Goal: Task Accomplishment & Management: Use online tool/utility

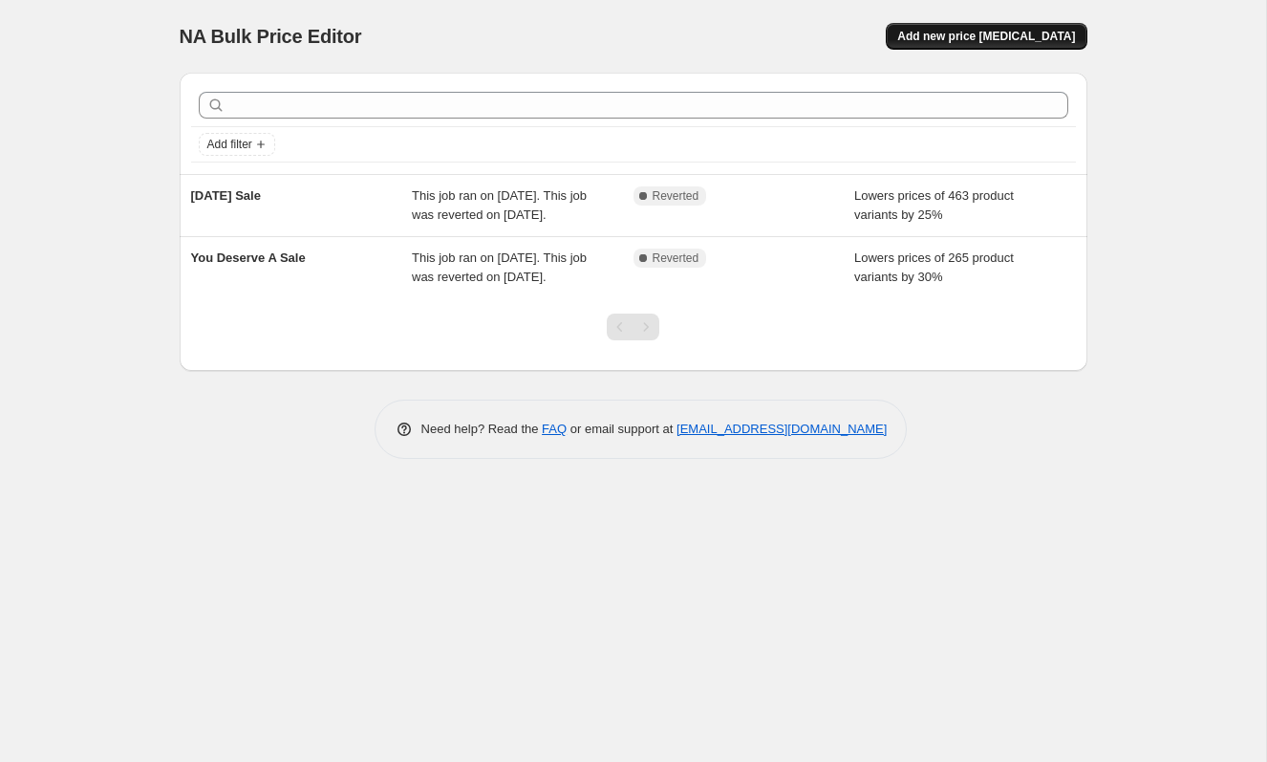
click at [1012, 39] on span "Add new price [MEDICAL_DATA]" at bounding box center [986, 36] width 178 height 15
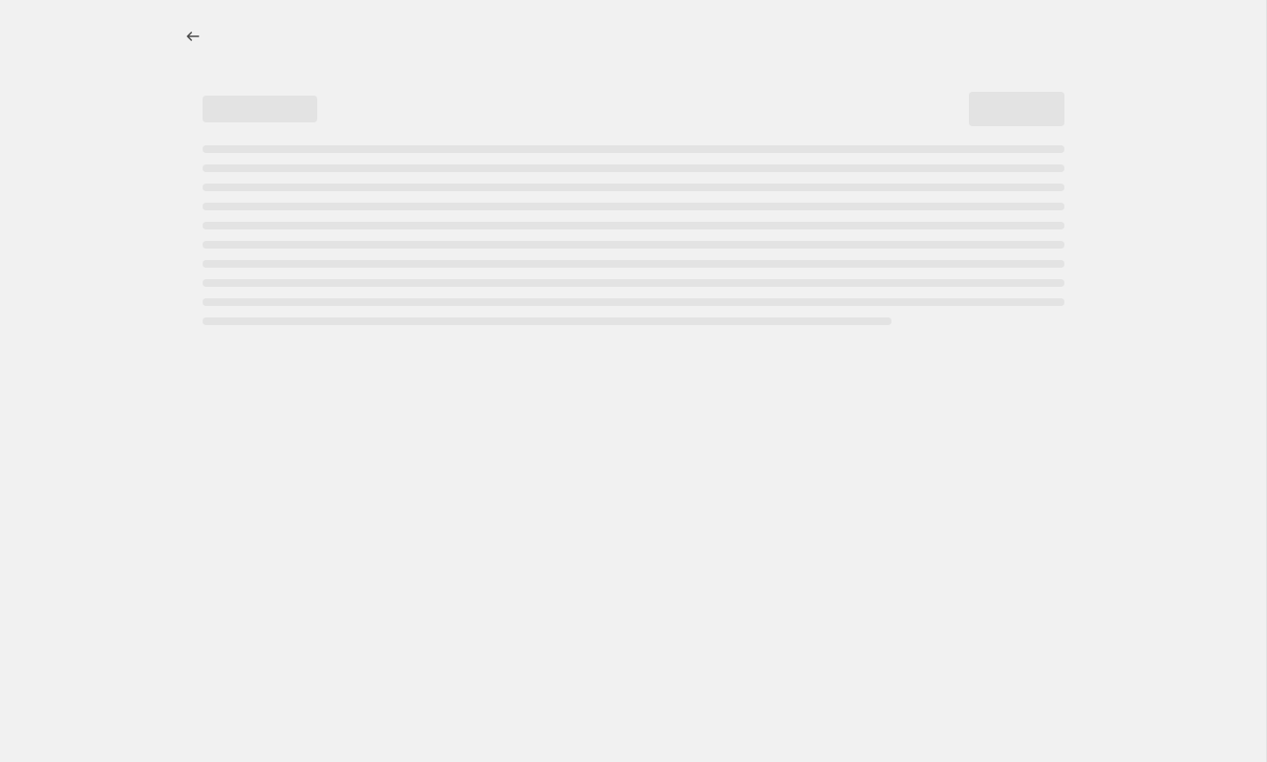
select select "percentage"
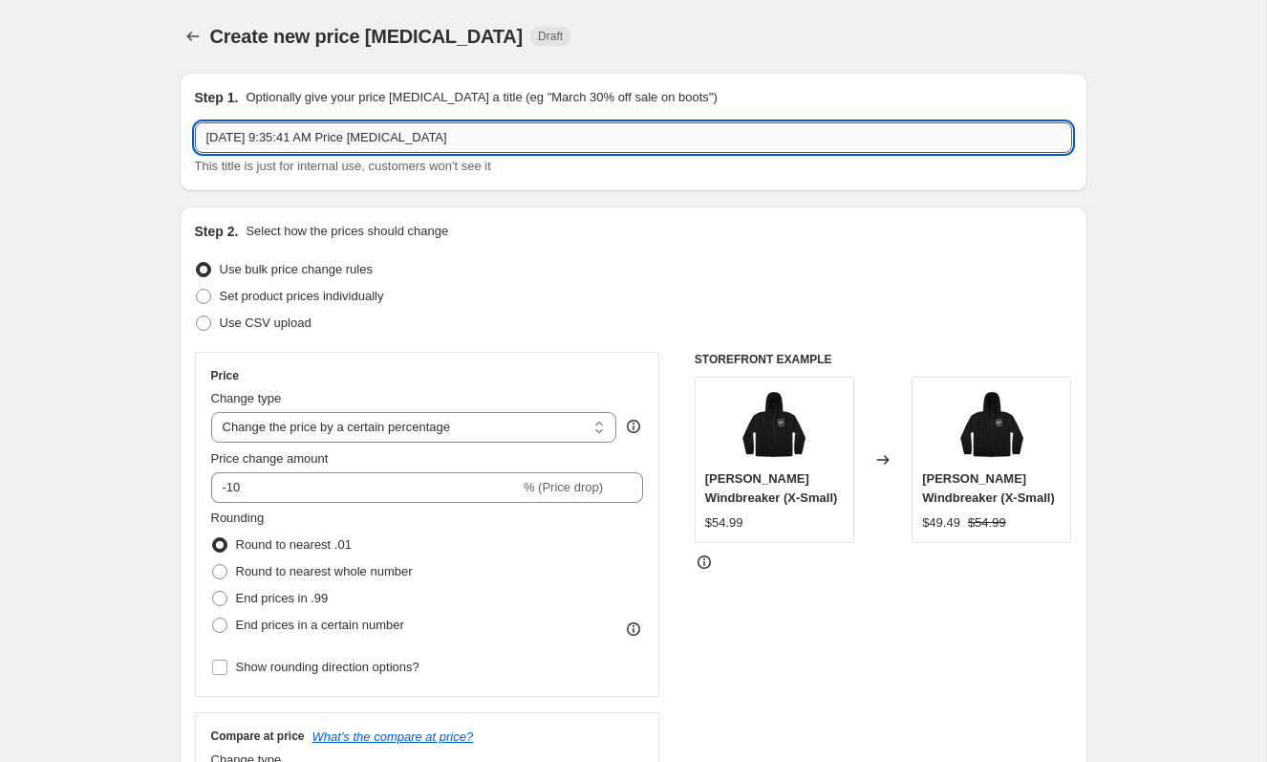
click at [354, 133] on input "Oct 6, 2025, 9:35:41 AM Price change job" at bounding box center [633, 137] width 877 height 31
type input "Post Season Sale"
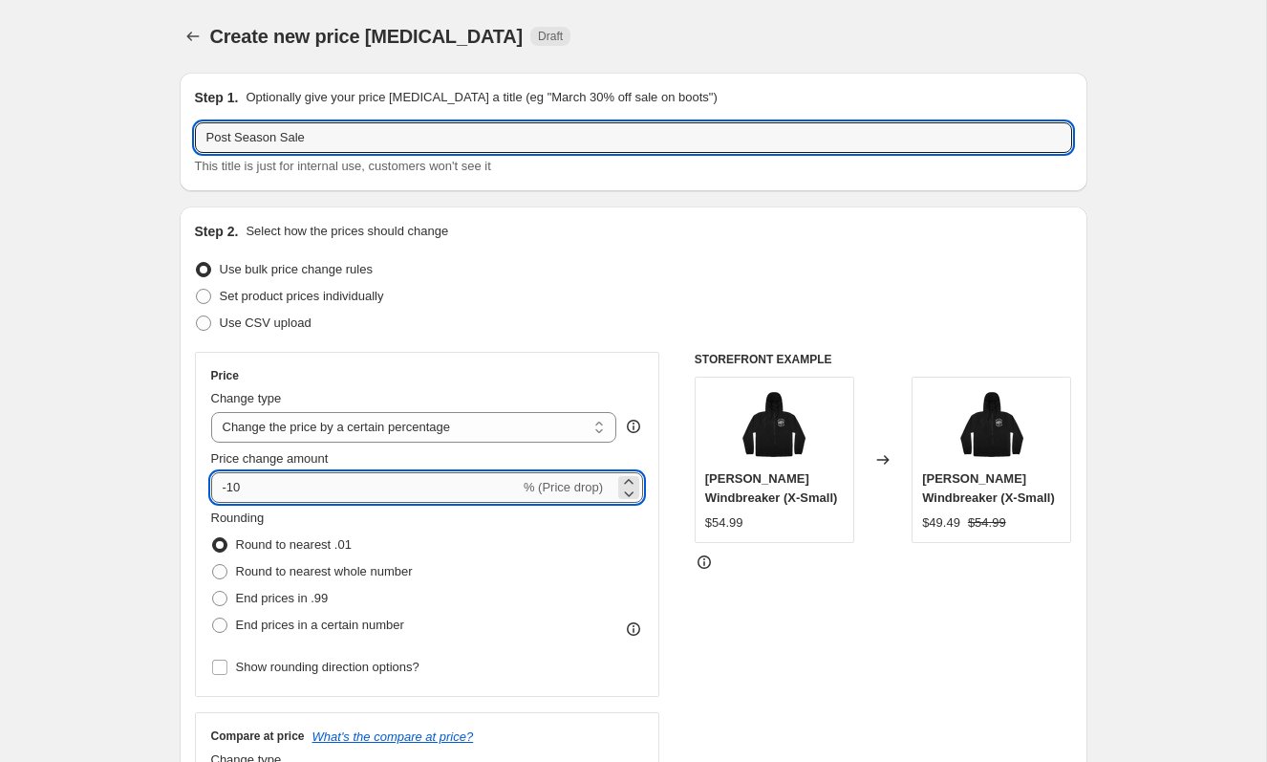
click at [341, 482] on input "-10" at bounding box center [365, 487] width 309 height 31
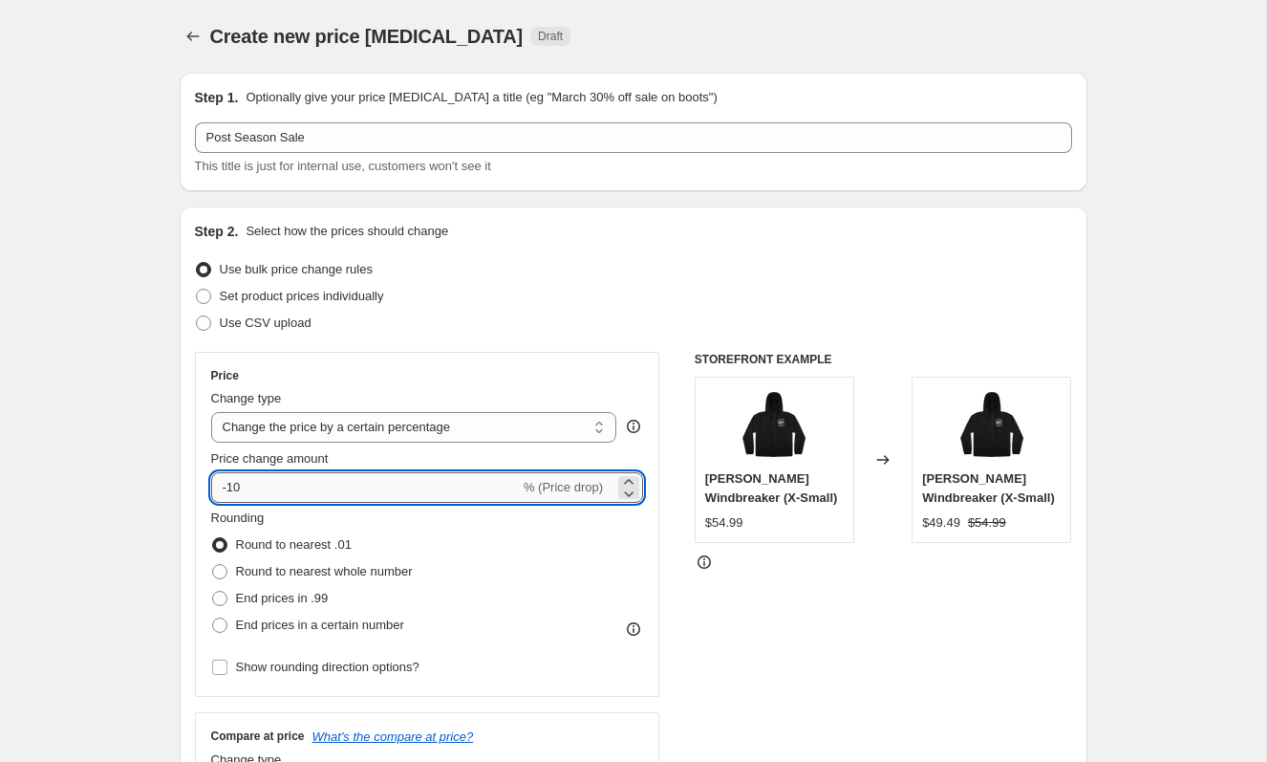
type input "-1"
type input "-40"
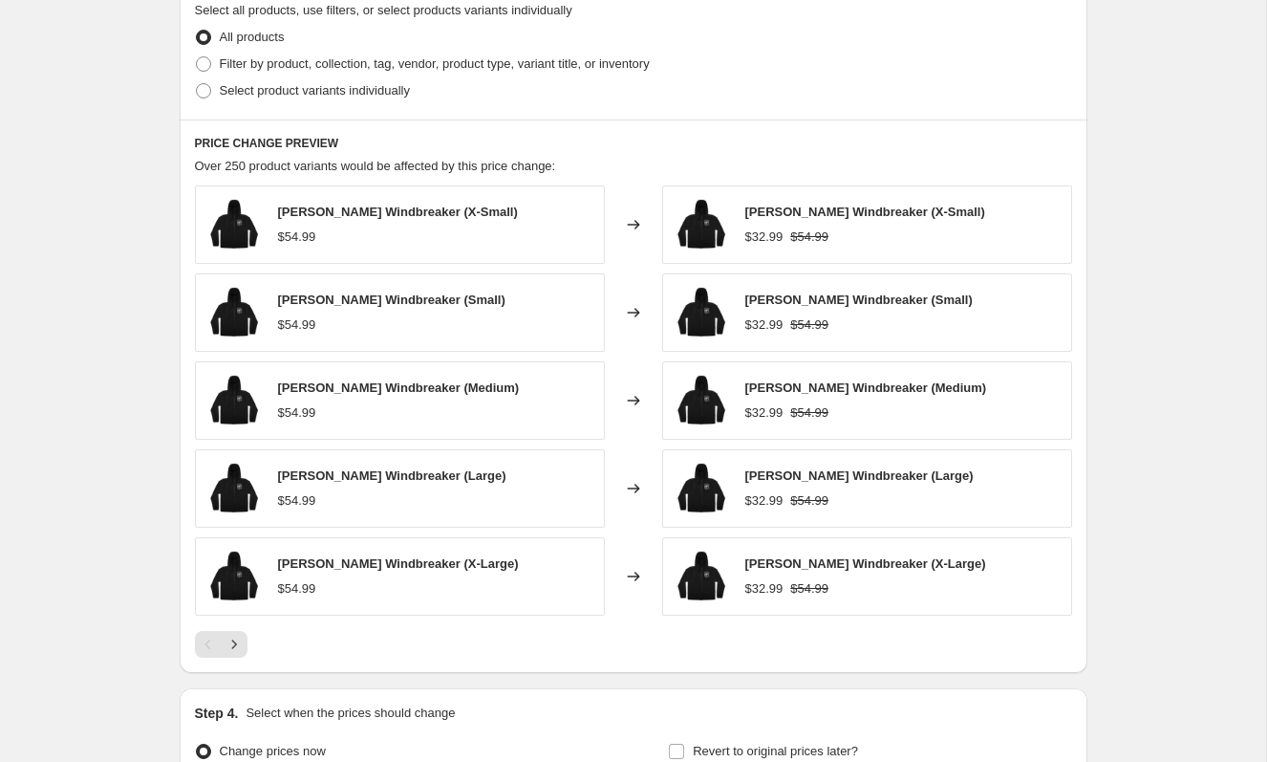
scroll to position [1148, 0]
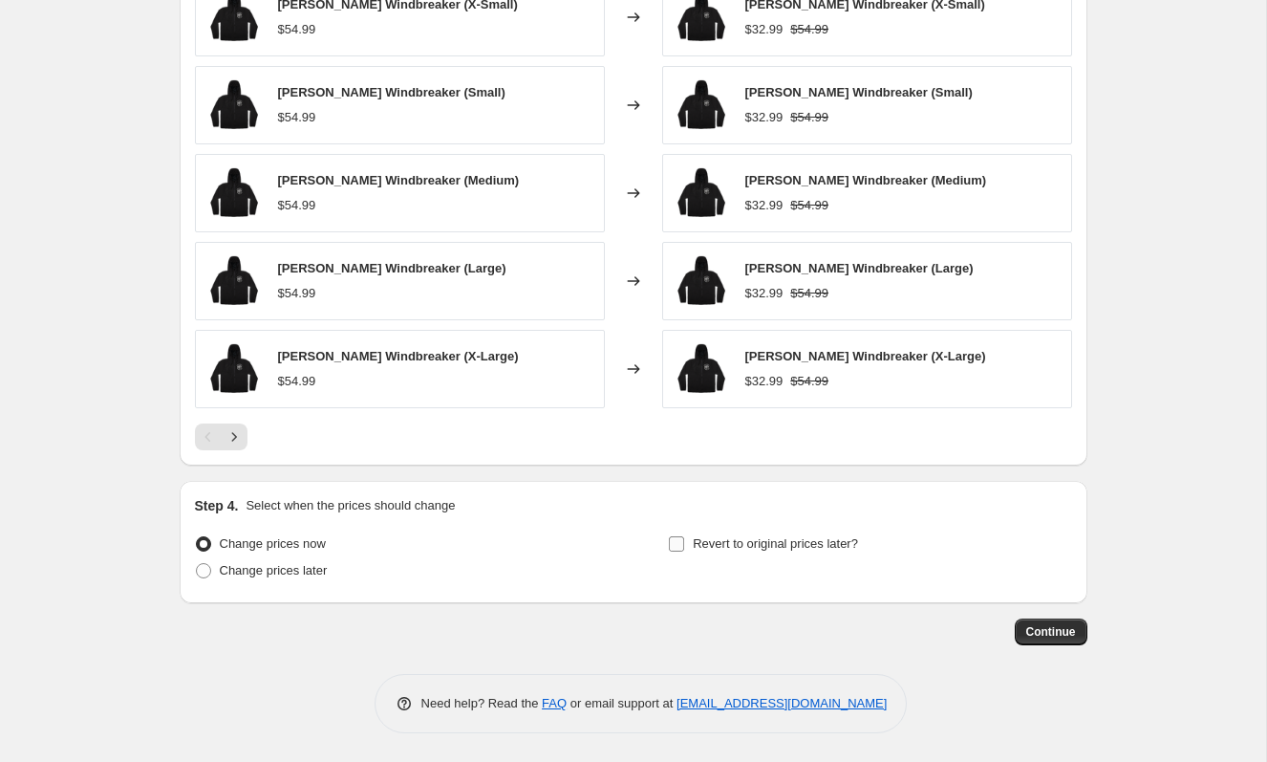
click at [748, 551] on span "Revert to original prices later?" at bounding box center [775, 543] width 165 height 19
click at [684, 551] on input "Revert to original prices later?" at bounding box center [676, 543] width 15 height 15
checkbox input "true"
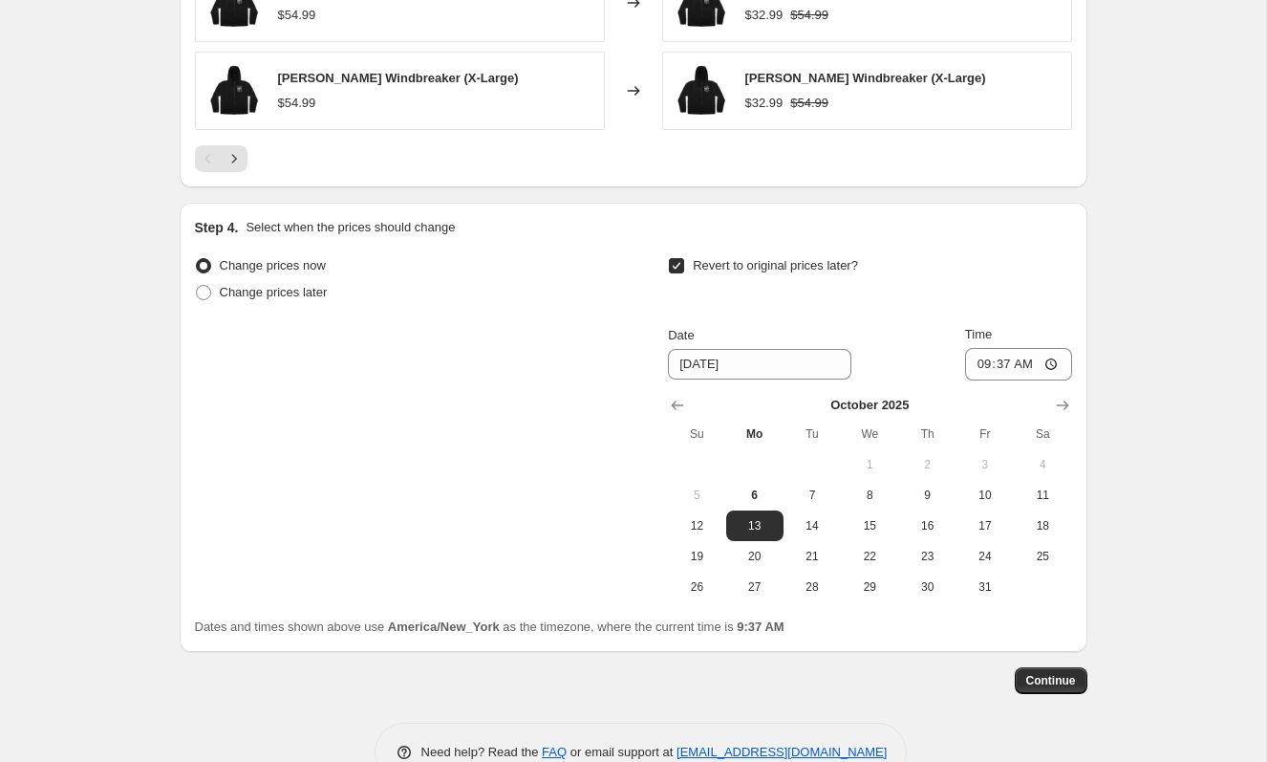
scroll to position [1475, 0]
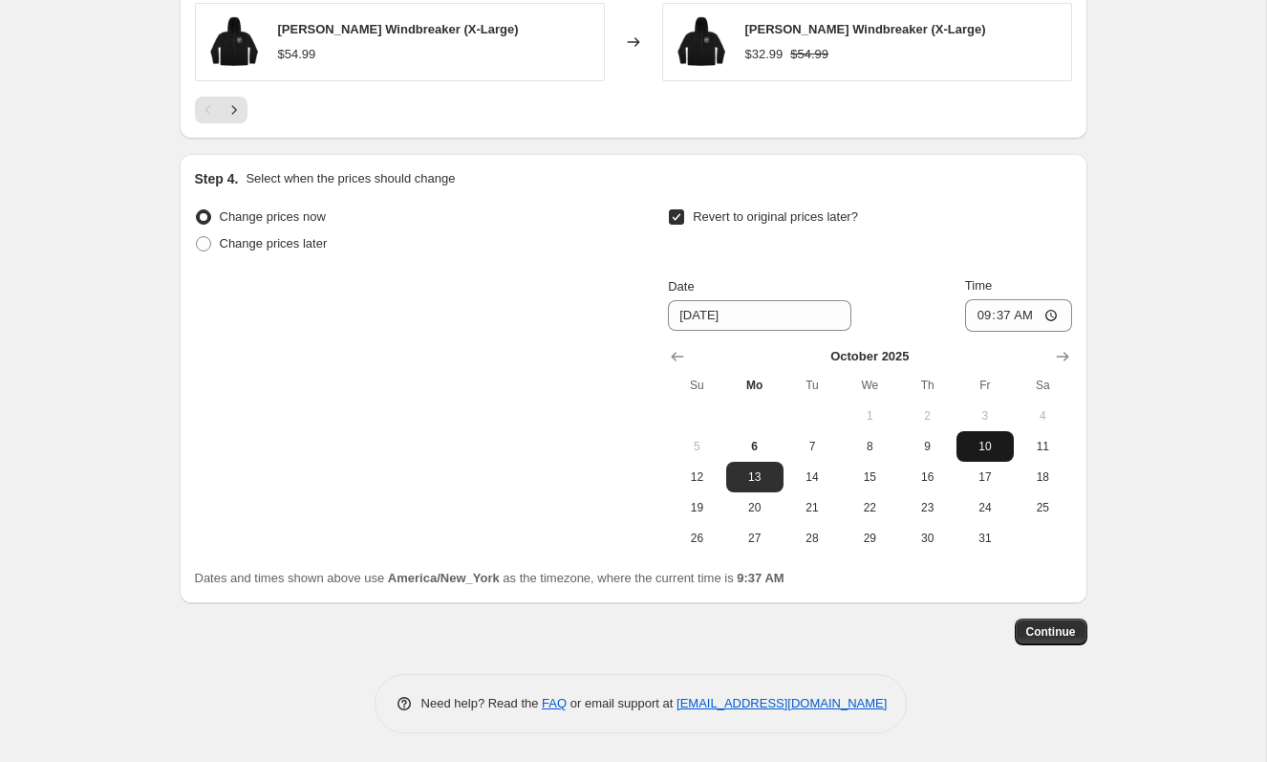
click at [992, 452] on span "10" at bounding box center [985, 446] width 42 height 15
type input "[DATE]"
click at [1050, 311] on input "09:37" at bounding box center [1018, 315] width 107 height 32
type input "23:59"
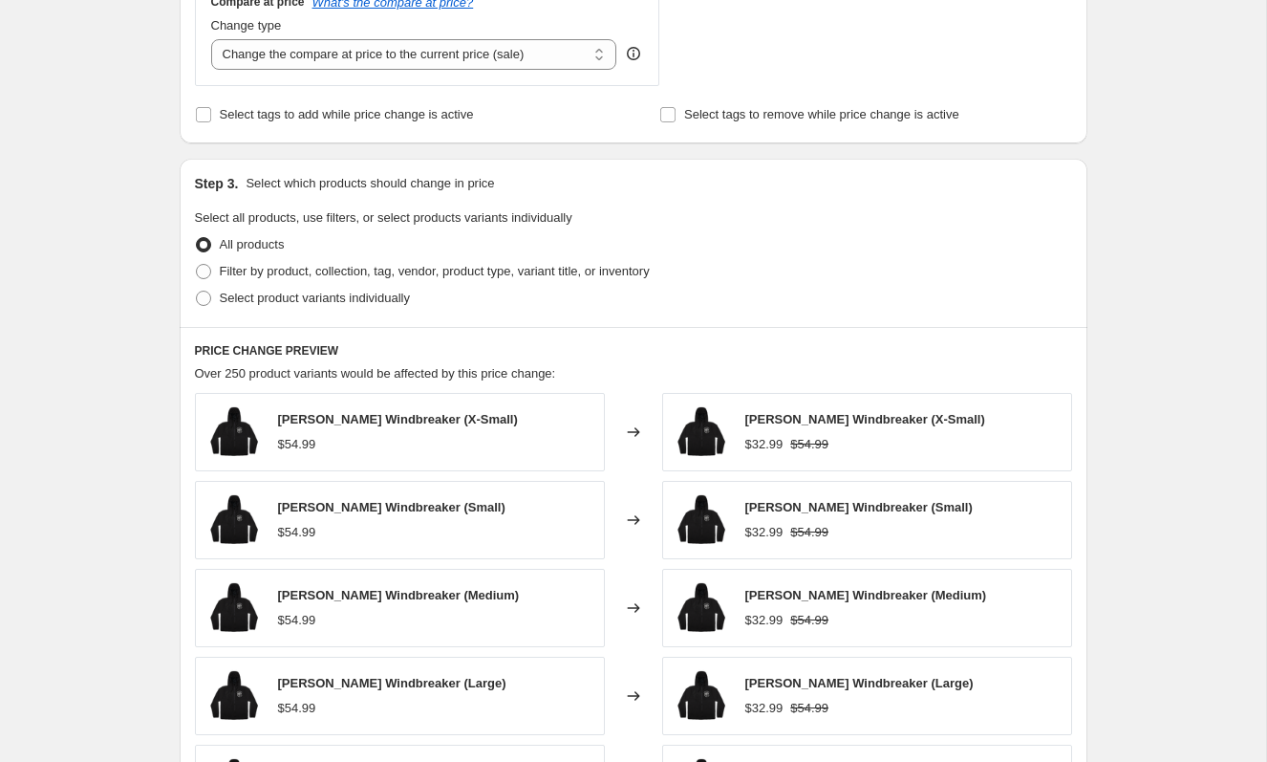
scroll to position [664, 0]
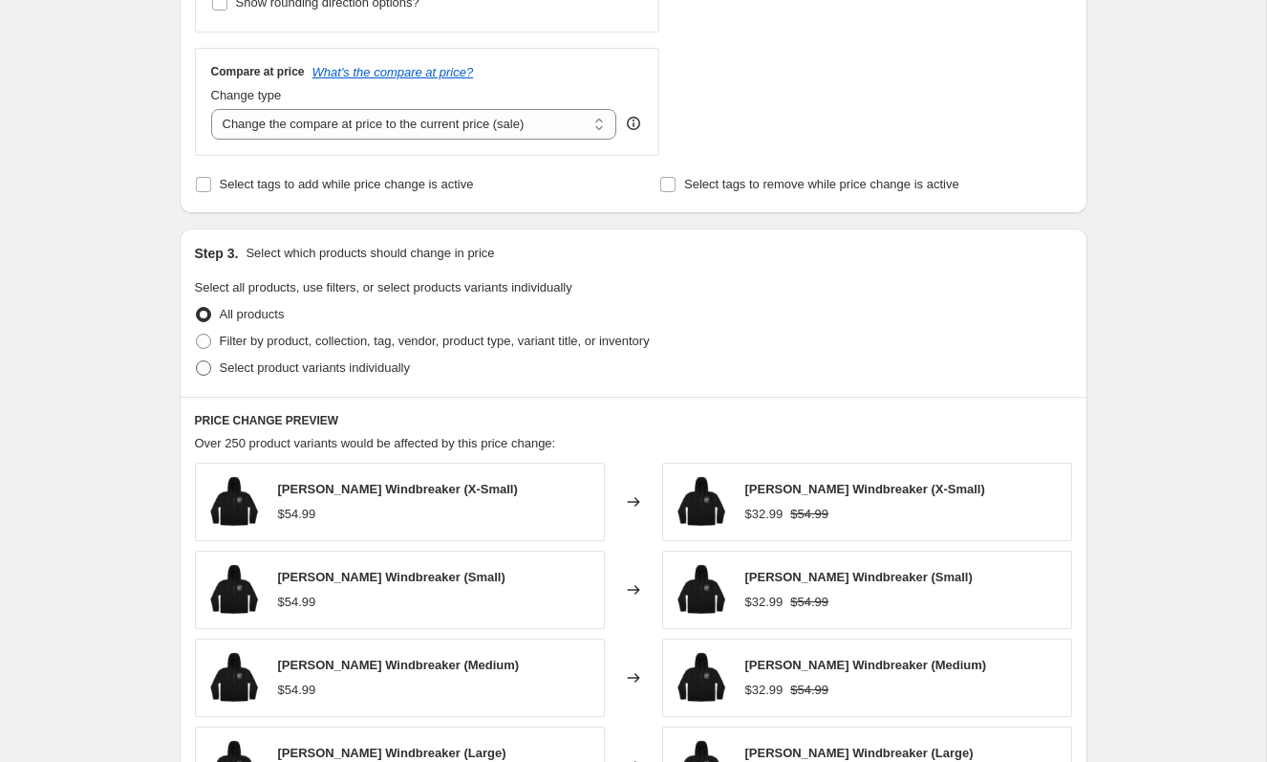
click at [338, 364] on span "Select product variants individually" at bounding box center [315, 367] width 190 height 14
click at [197, 361] on input "Select product variants individually" at bounding box center [196, 360] width 1 height 1
radio input "true"
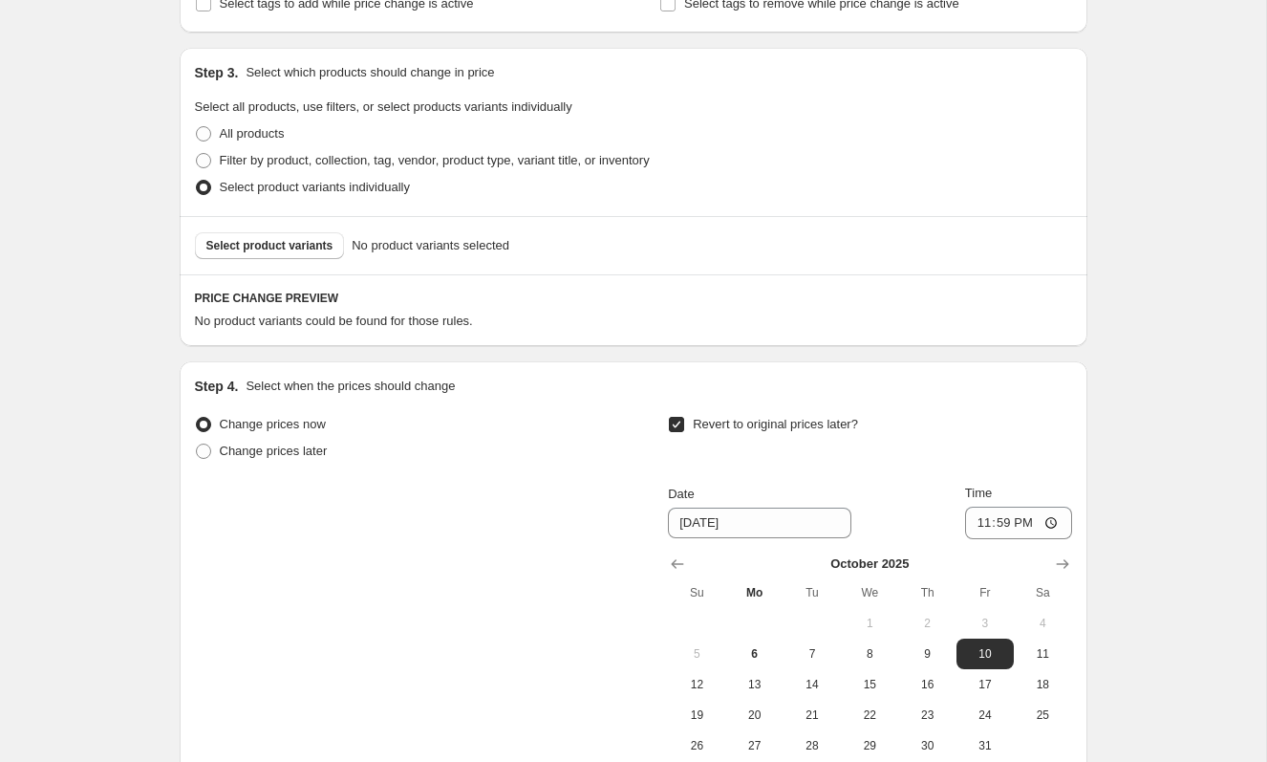
scroll to position [736, 0]
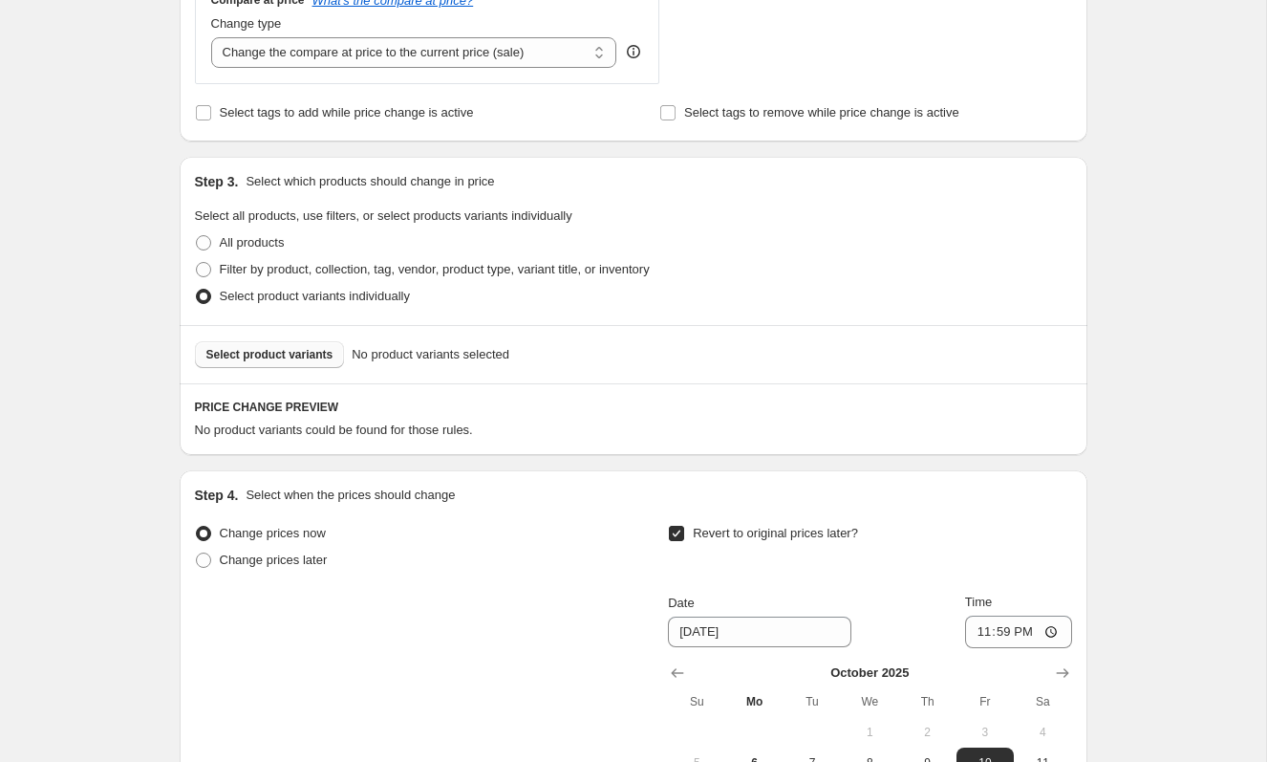
click at [316, 349] on span "Select product variants" at bounding box center [269, 354] width 127 height 15
click at [274, 266] on span "Filter by product, collection, tag, vendor, product type, variant title, or inv…" at bounding box center [435, 269] width 430 height 14
click at [197, 263] on input "Filter by product, collection, tag, vendor, product type, variant title, or inv…" at bounding box center [196, 262] width 1 height 1
radio input "true"
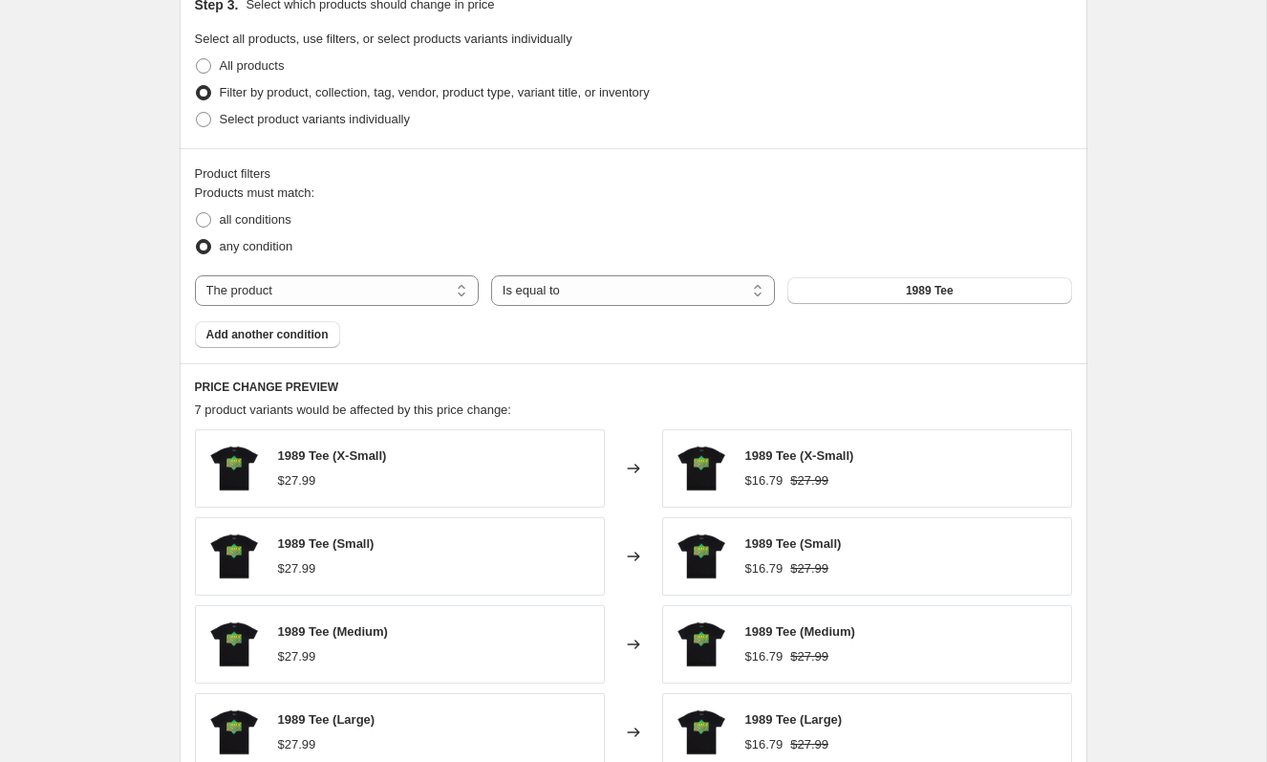
scroll to position [891, 0]
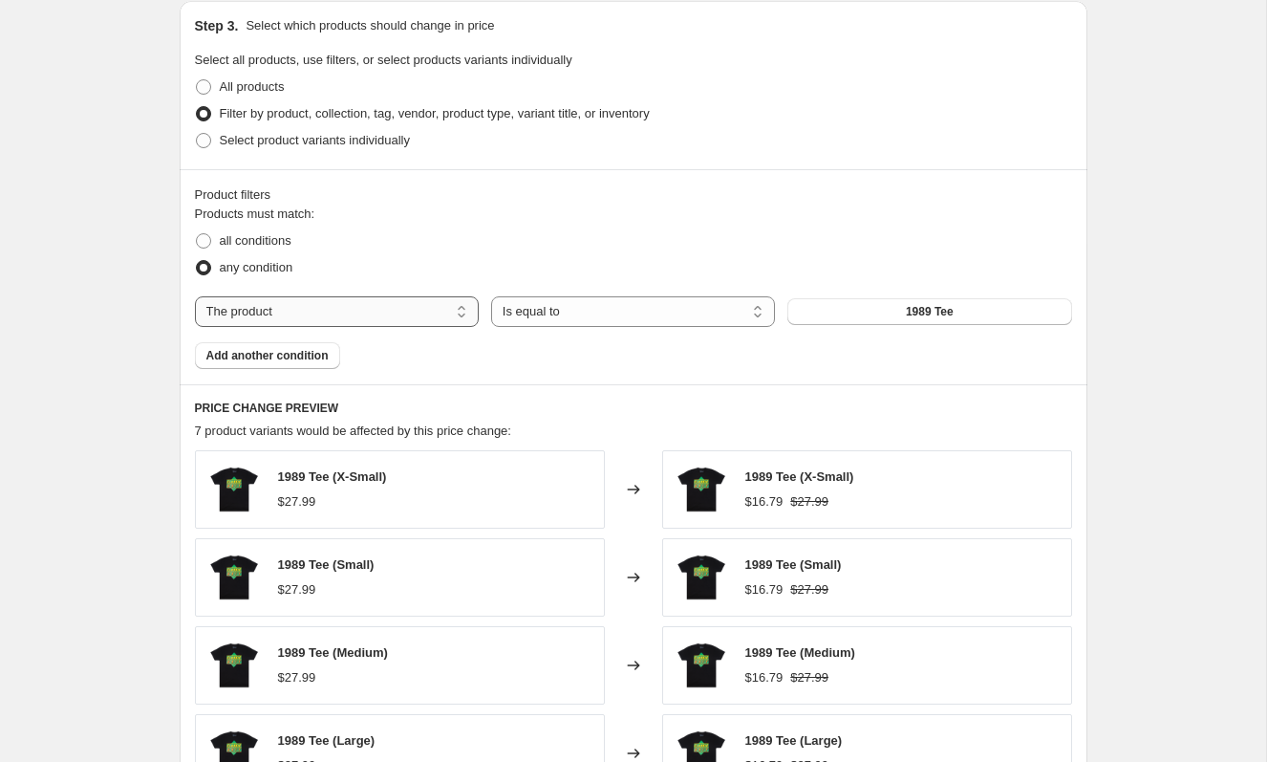
click at [440, 317] on select "The product The product's collection The product's tag The product's vendor The…" at bounding box center [337, 311] width 284 height 31
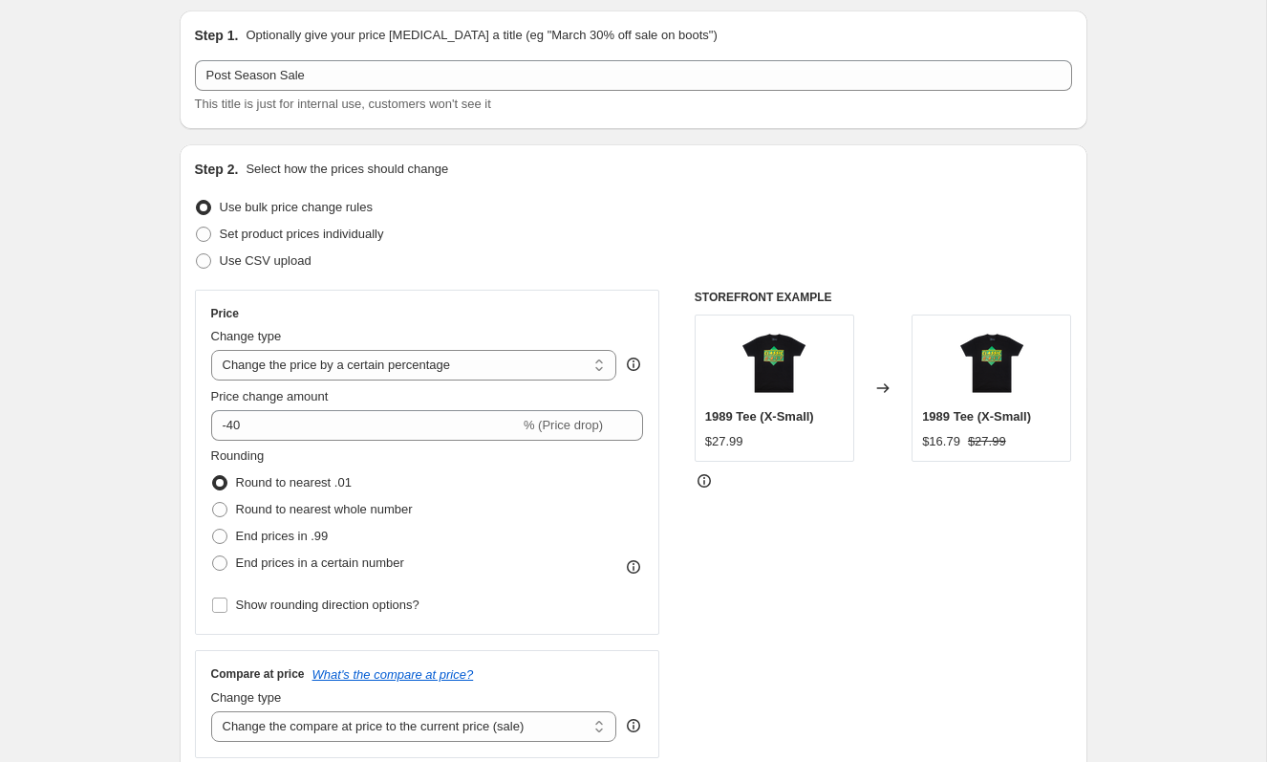
scroll to position [0, 0]
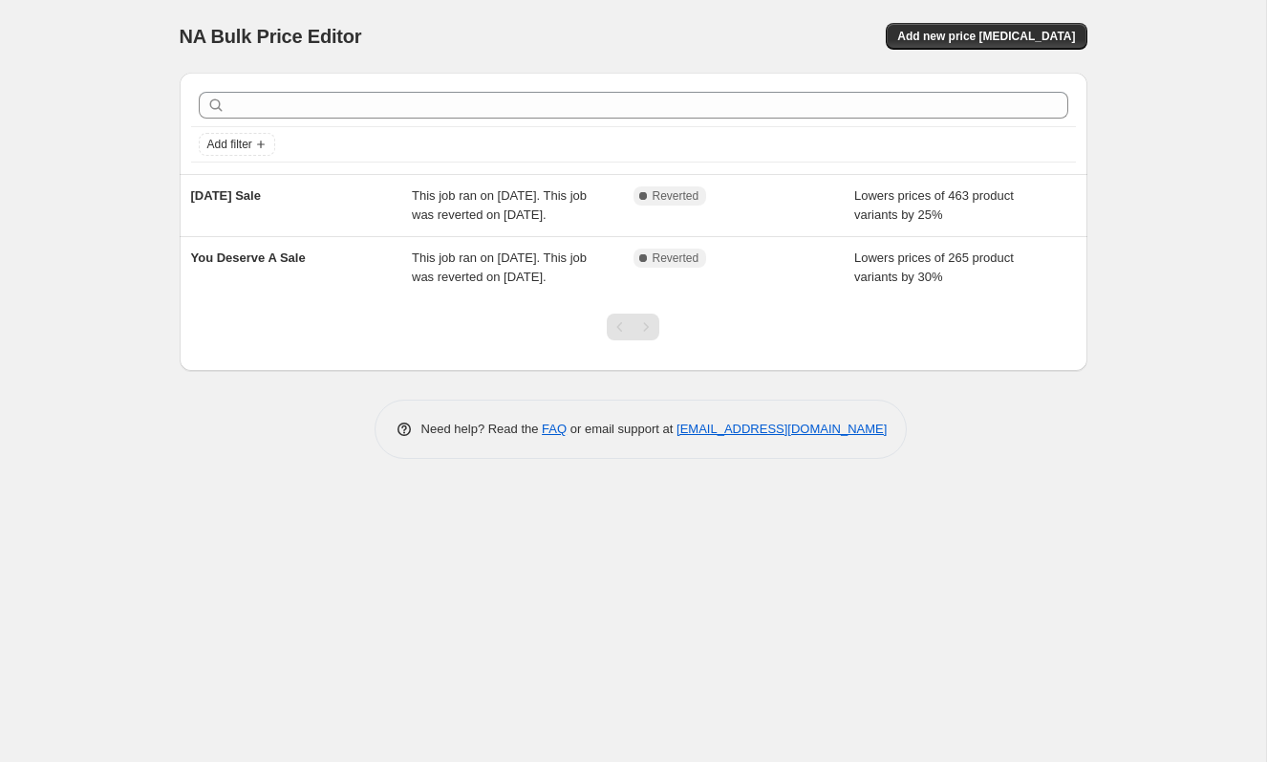
click at [977, 50] on div "NA Bulk Price Editor. This page is ready NA Bulk Price Editor Add new price [ME…" at bounding box center [634, 36] width 908 height 73
click at [980, 42] on span "Add new price [MEDICAL_DATA]" at bounding box center [986, 36] width 178 height 15
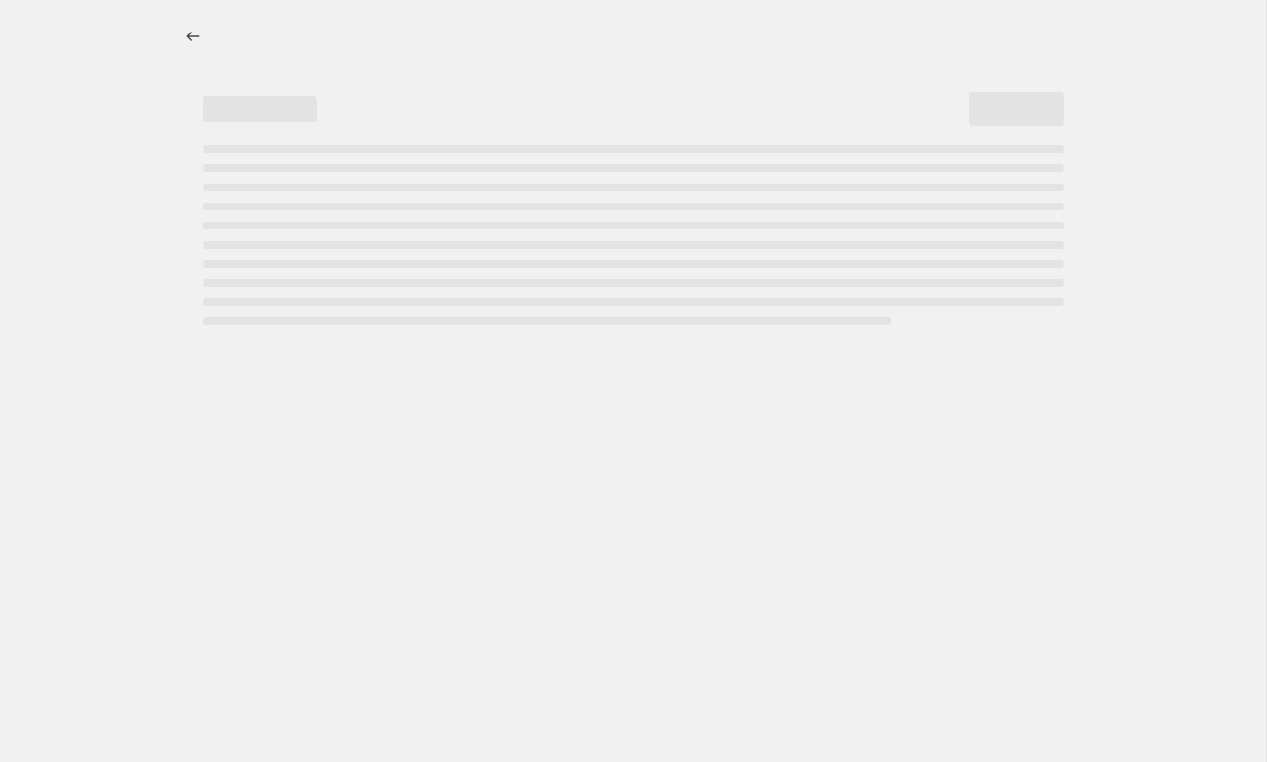
select select "percentage"
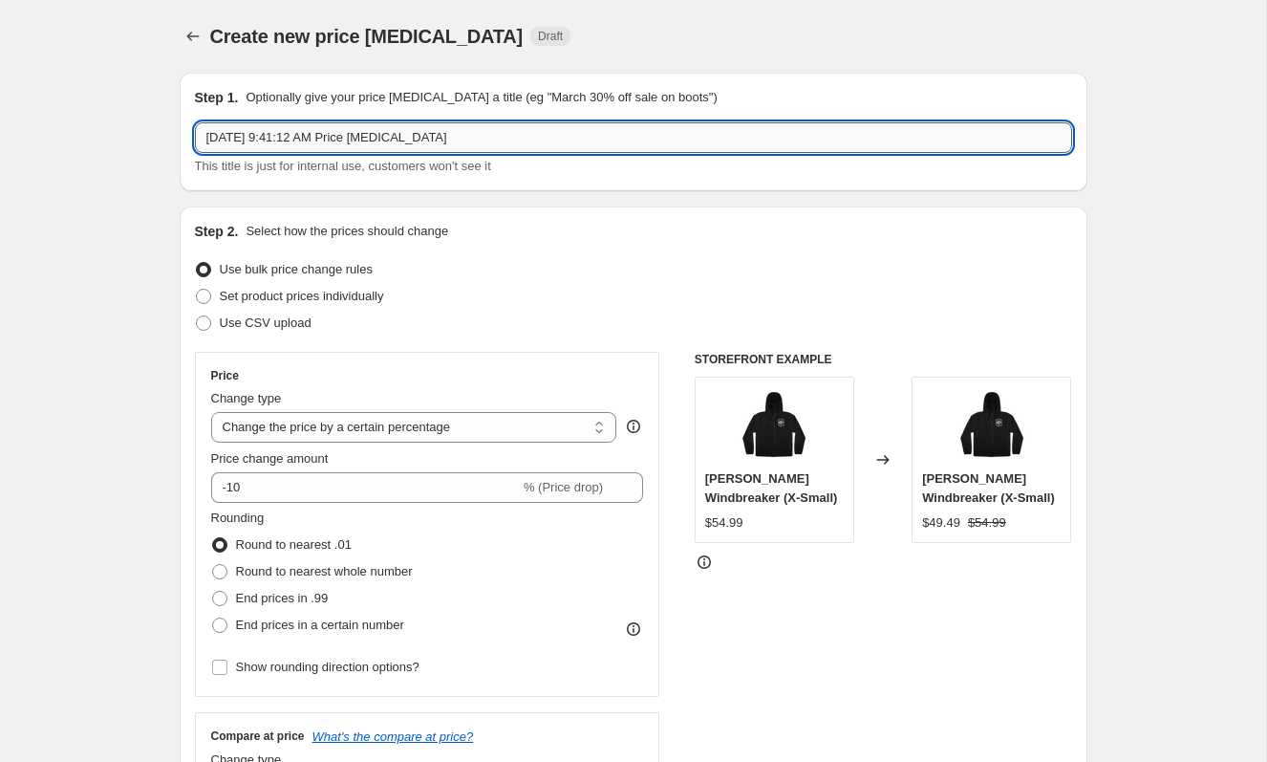
click at [359, 141] on input "[DATE] 9:41:12 AM Price [MEDICAL_DATA]" at bounding box center [633, 137] width 877 height 31
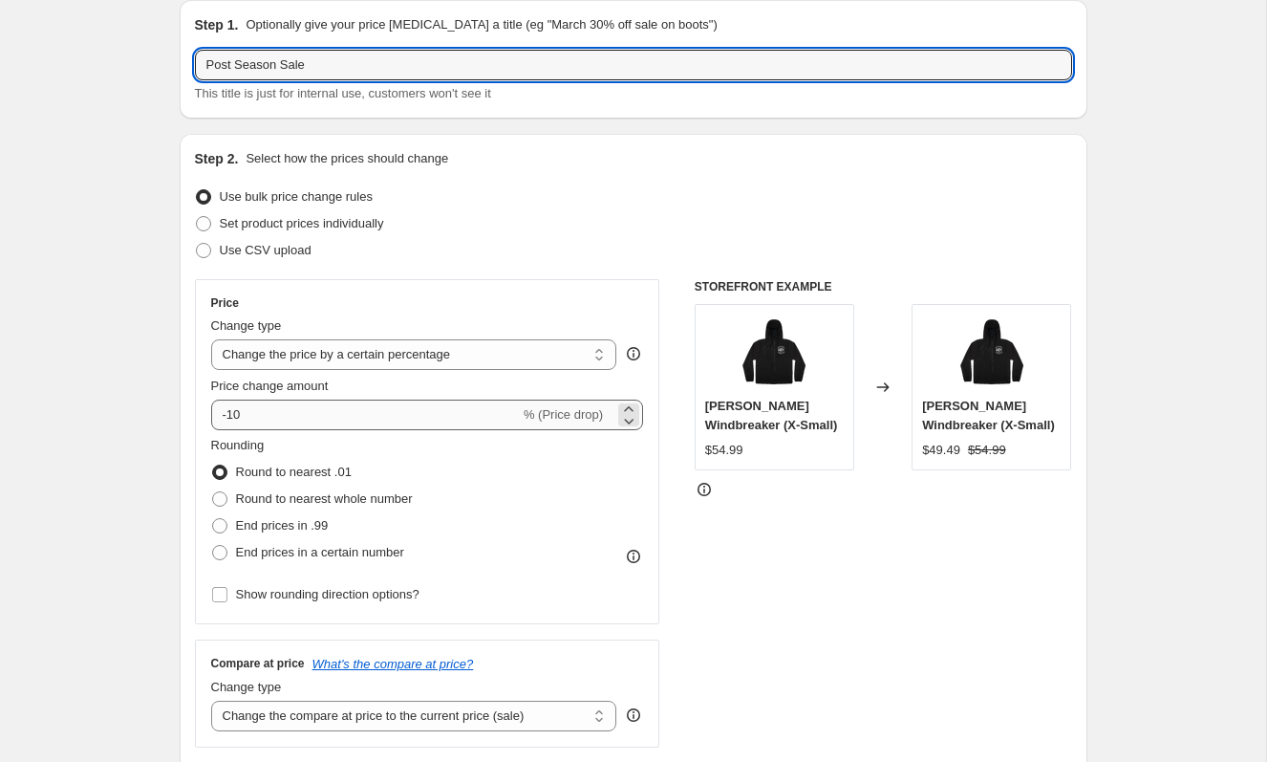
scroll to position [84, 0]
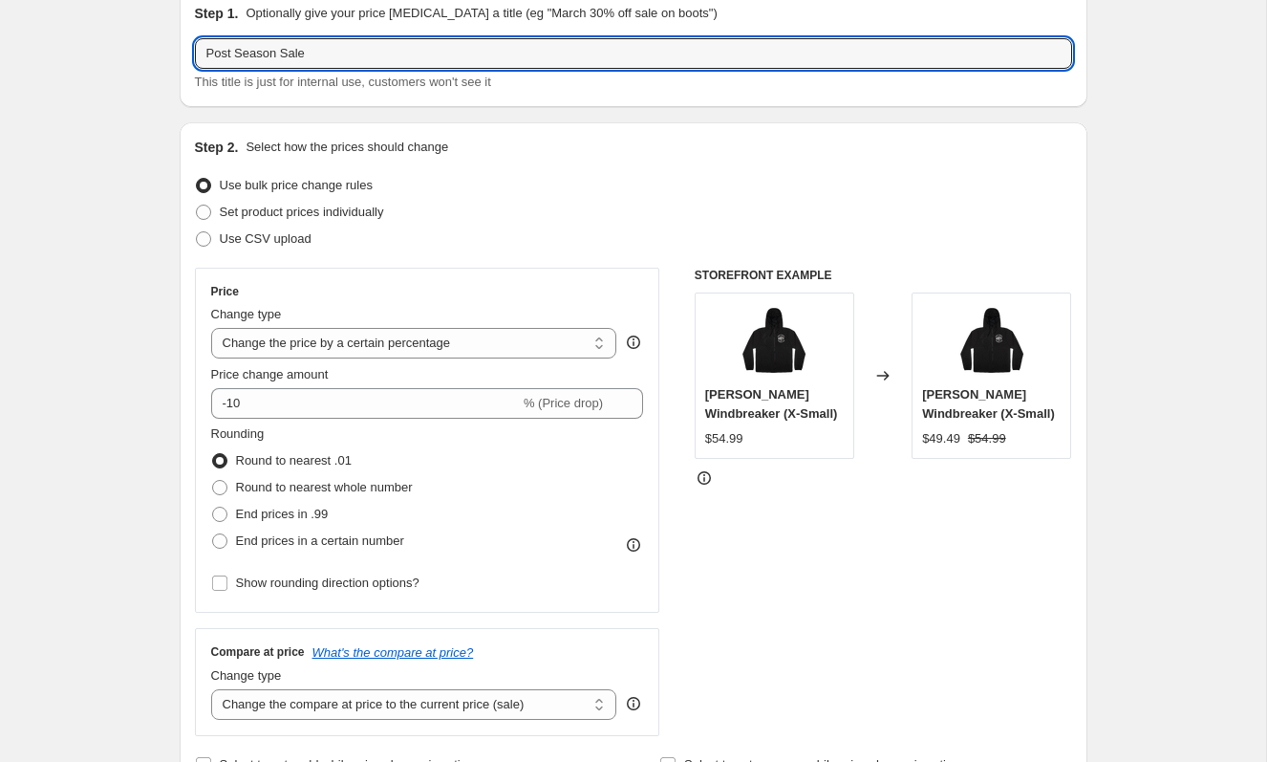
type input "Post Season Sale"
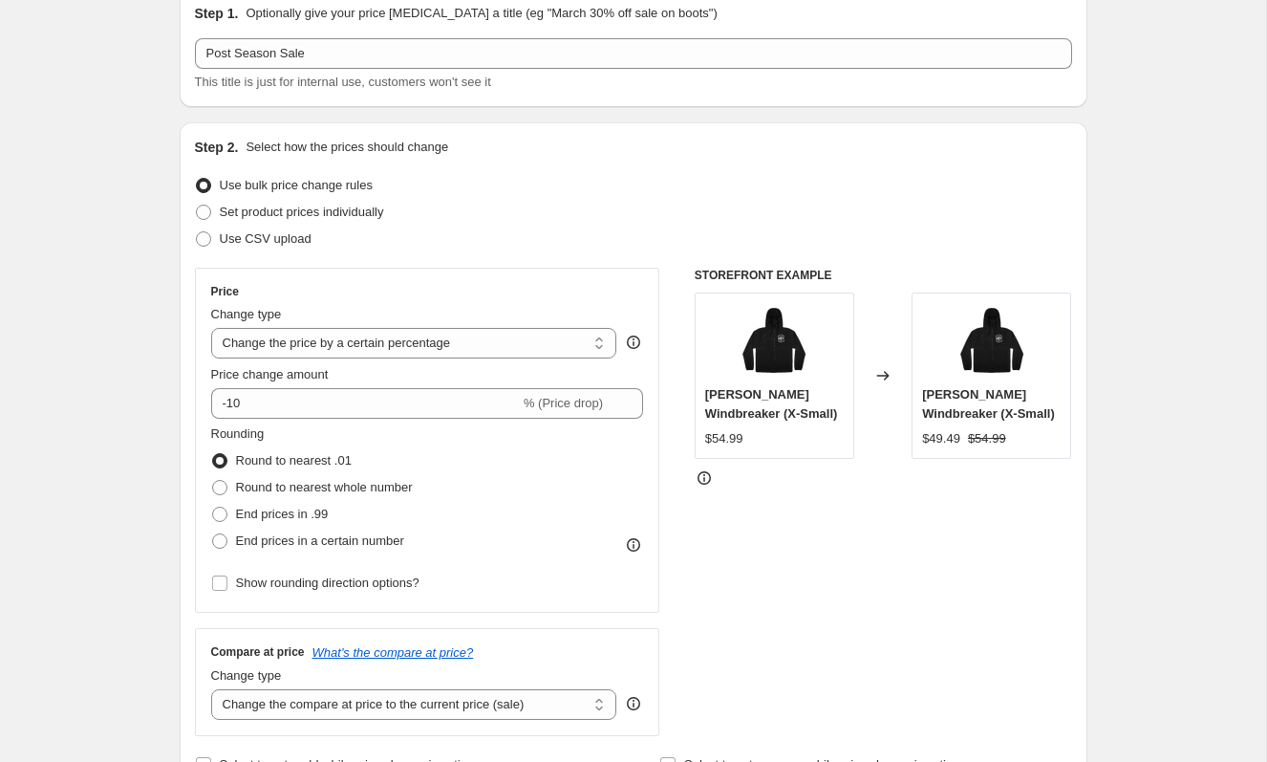
click at [318, 428] on fieldset "Rounding Round to nearest .01 Round to nearest whole number End prices in .99 E…" at bounding box center [312, 489] width 202 height 130
click at [319, 420] on div "Price Change type Change the price to a certain amount Change the price by a ce…" at bounding box center [427, 440] width 433 height 312
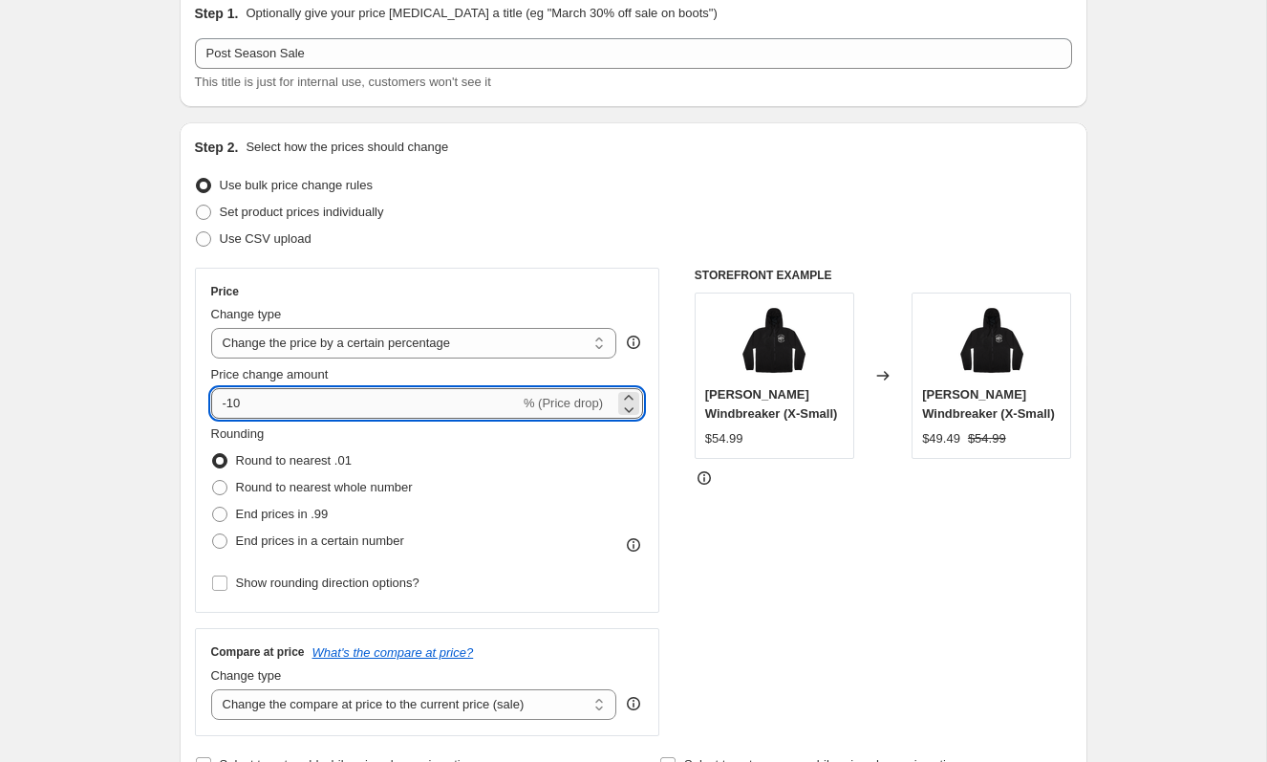
click at [315, 412] on input "-10" at bounding box center [365, 403] width 309 height 31
type input "-1"
type input "-40"
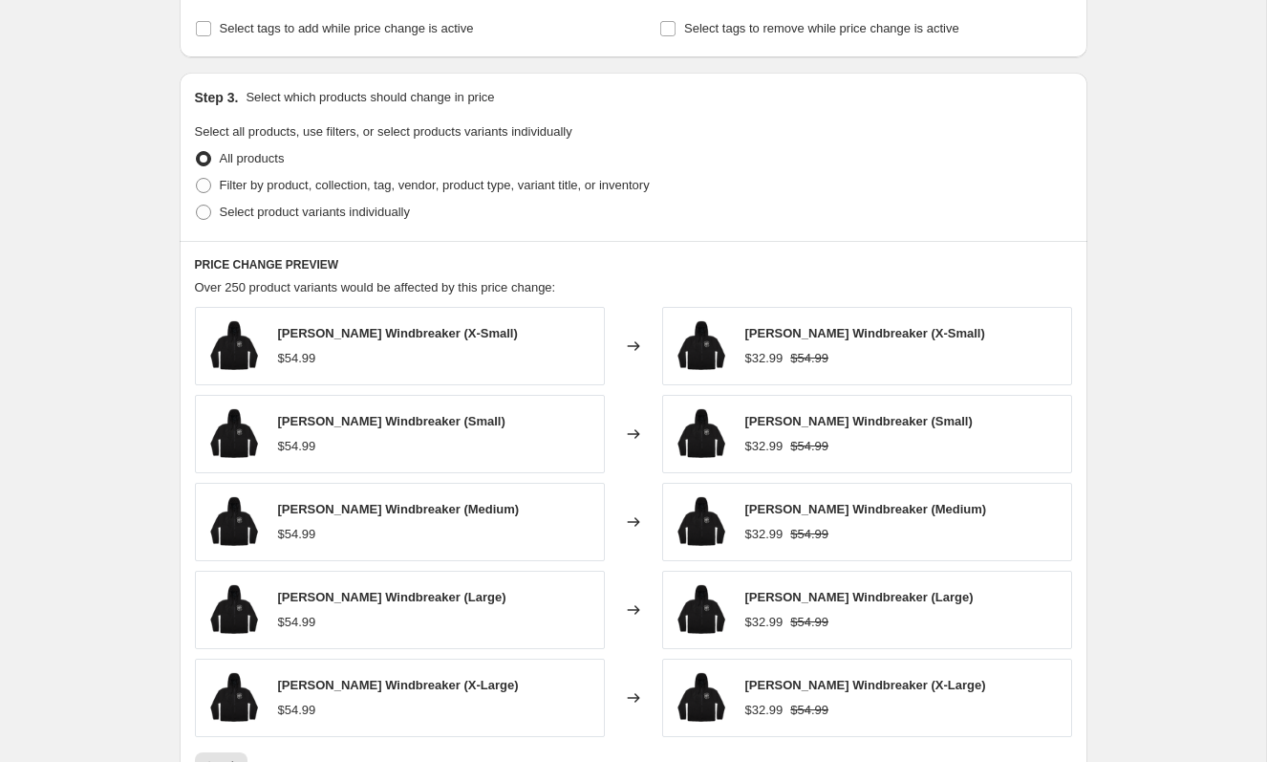
scroll to position [827, 0]
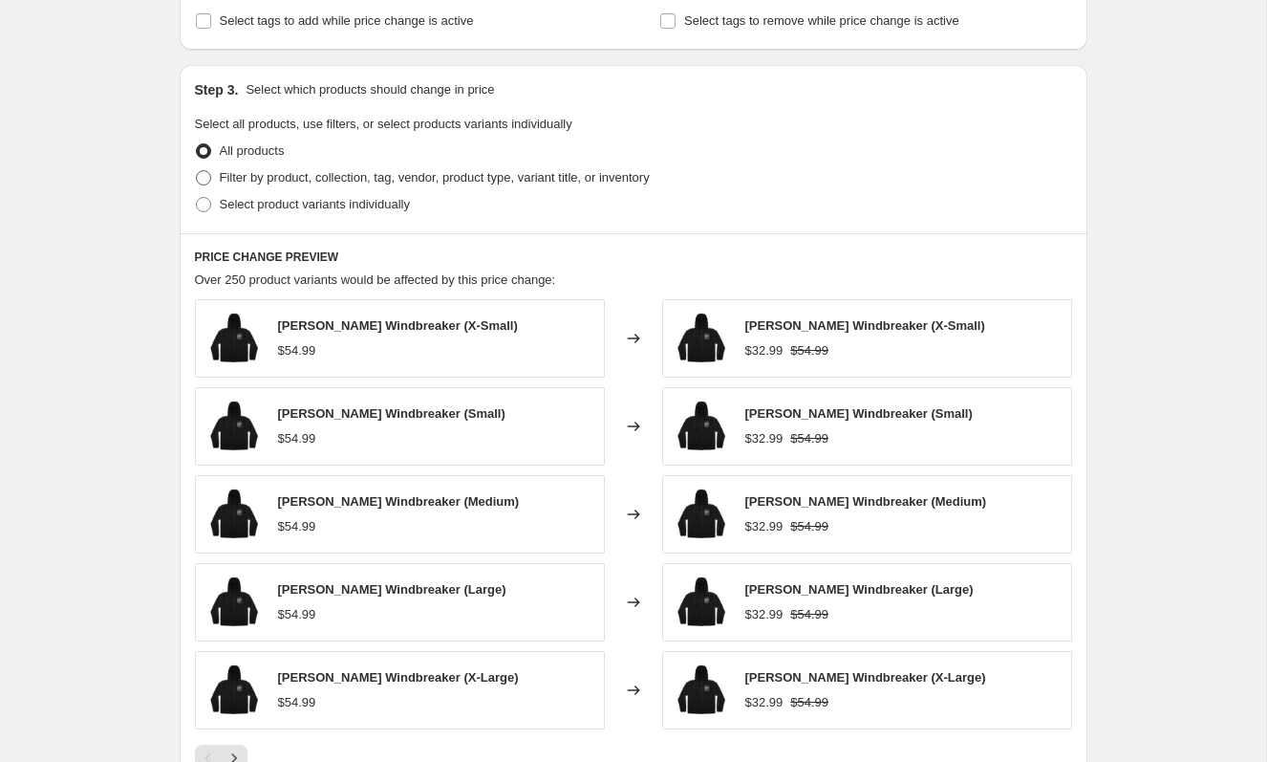
click at [374, 185] on span "Filter by product, collection, tag, vendor, product type, variant title, or inv…" at bounding box center [435, 177] width 430 height 19
click at [197, 171] on input "Filter by product, collection, tag, vendor, product type, variant title, or inv…" at bounding box center [196, 170] width 1 height 1
radio input "true"
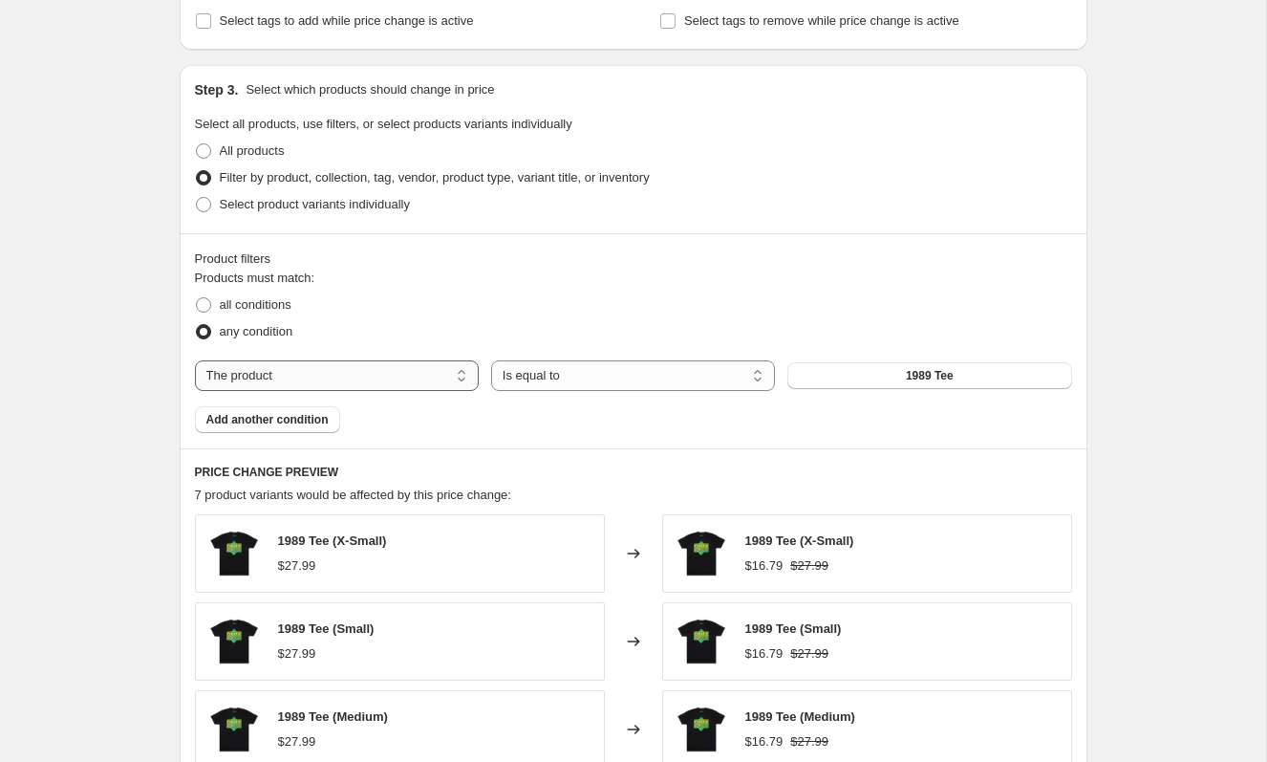
click at [435, 380] on select "The product The product's collection The product's tag The product's vendor The…" at bounding box center [337, 375] width 284 height 31
select select "collection"
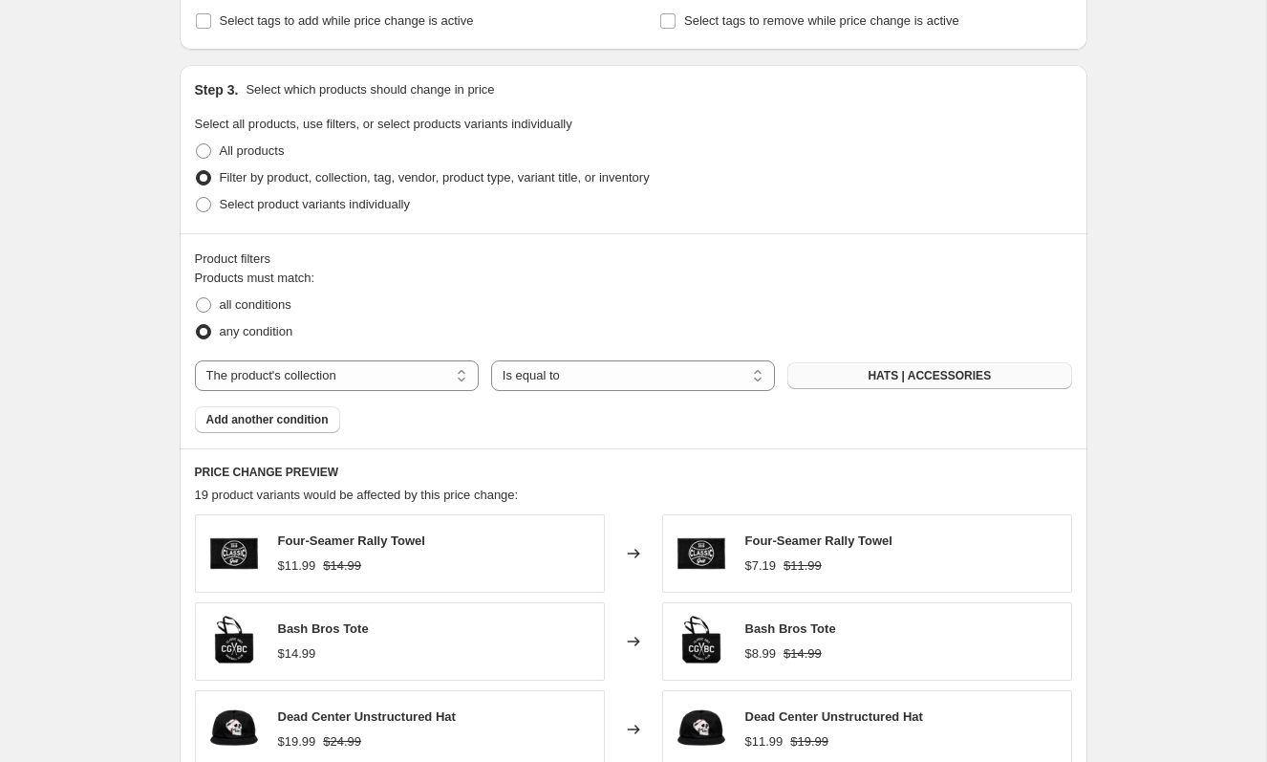
click at [915, 380] on span "HATS | ACCESSORIES" at bounding box center [929, 375] width 123 height 15
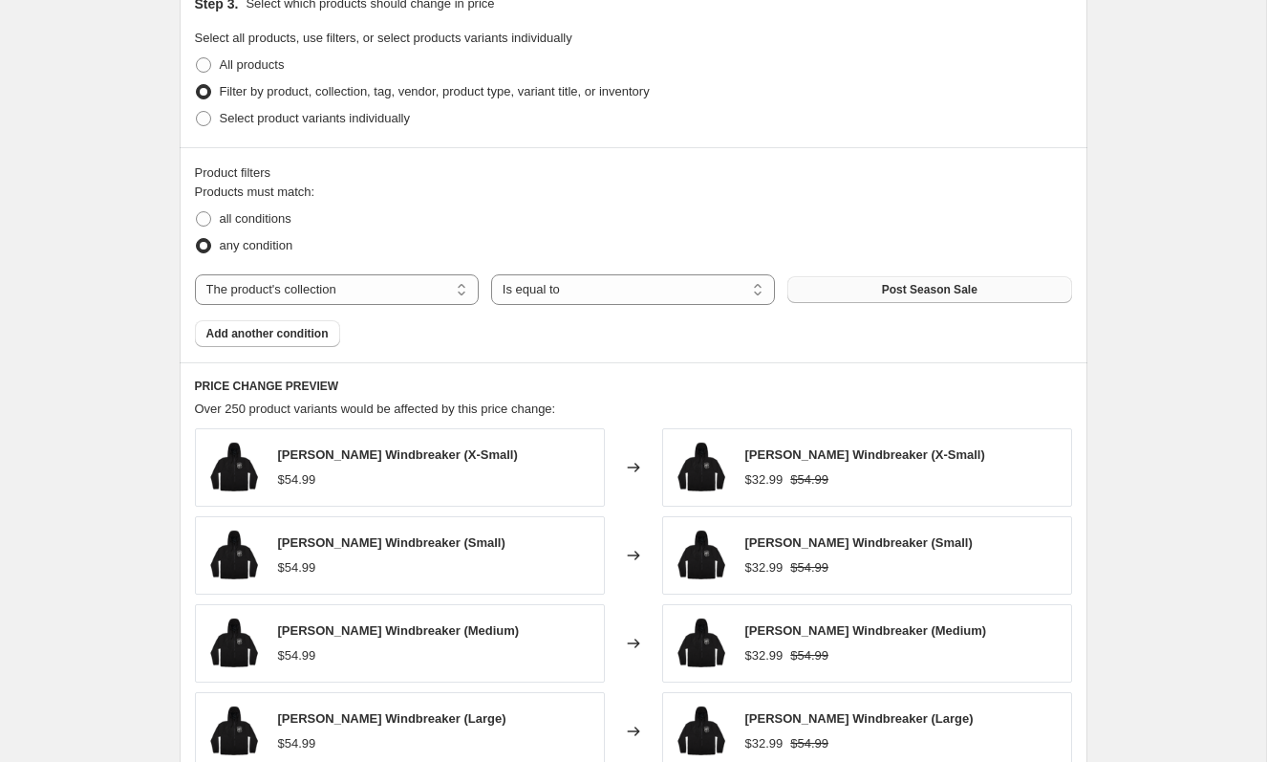
scroll to position [1363, 0]
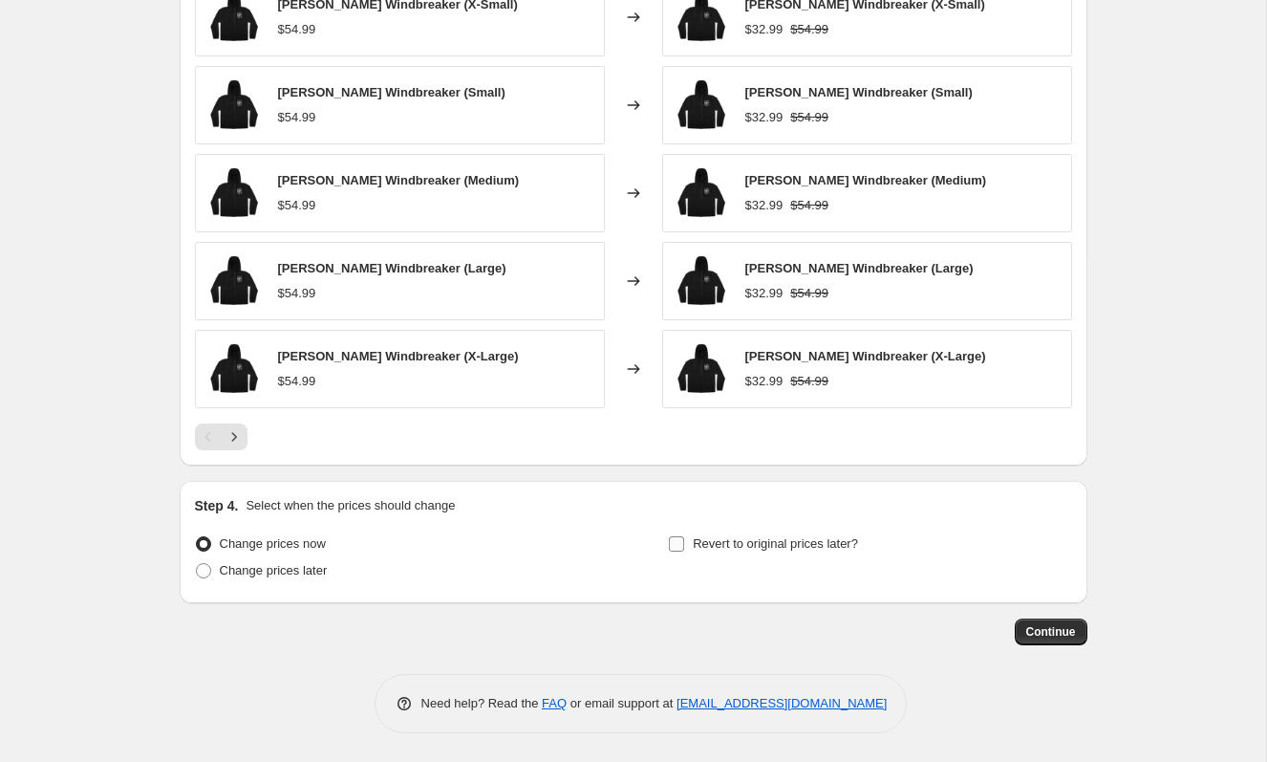
click at [783, 538] on span "Revert to original prices later?" at bounding box center [775, 543] width 165 height 14
click at [684, 538] on input "Revert to original prices later?" at bounding box center [676, 543] width 15 height 15
checkbox input "true"
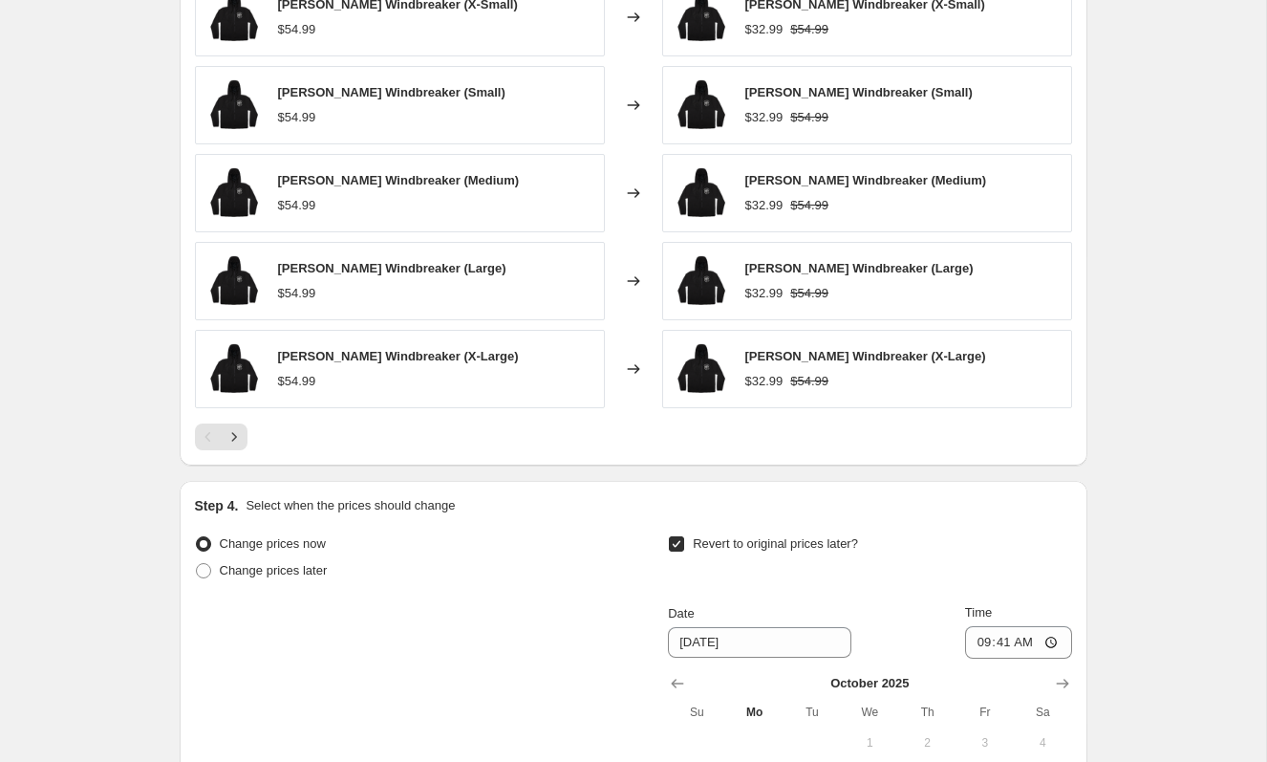
scroll to position [1603, 0]
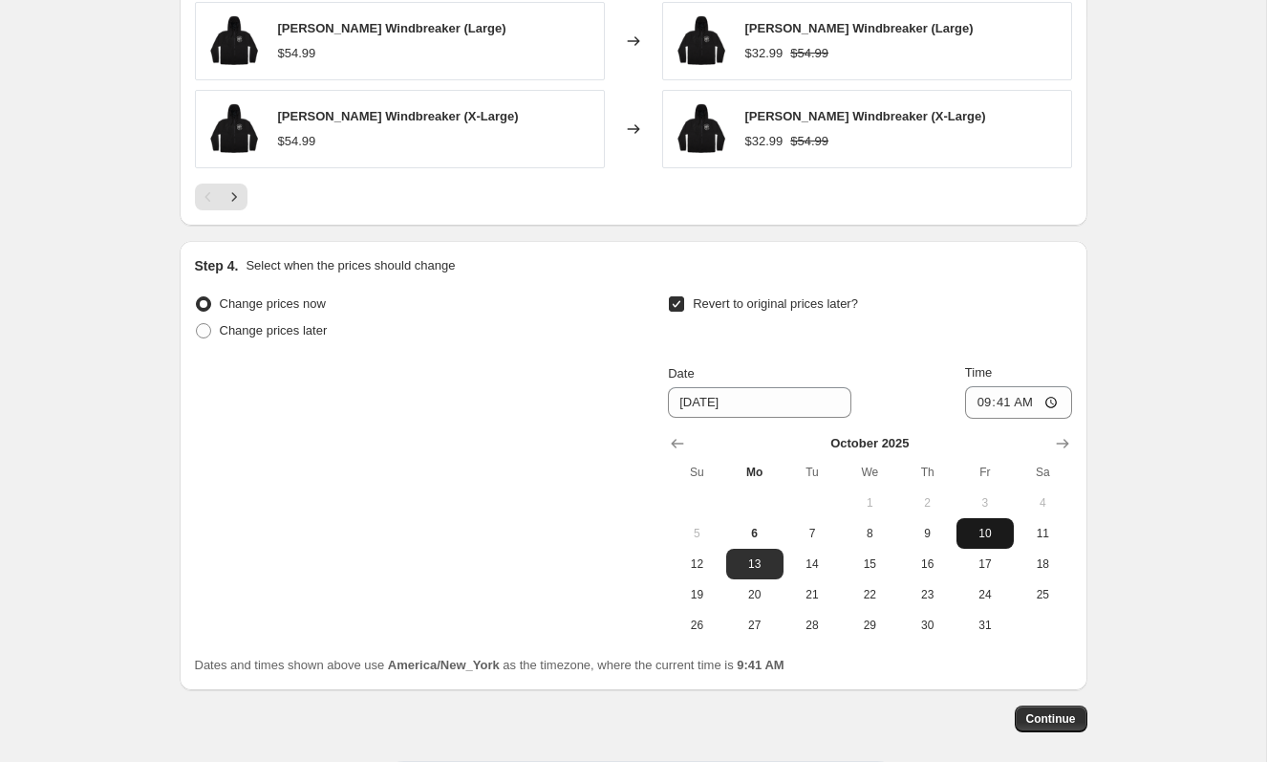
click at [998, 537] on span "10" at bounding box center [985, 533] width 42 height 15
type input "[DATE]"
click at [1061, 409] on input "09:41" at bounding box center [1018, 402] width 107 height 32
click at [1052, 404] on input "09:41" at bounding box center [1018, 402] width 107 height 32
type input "23:59"
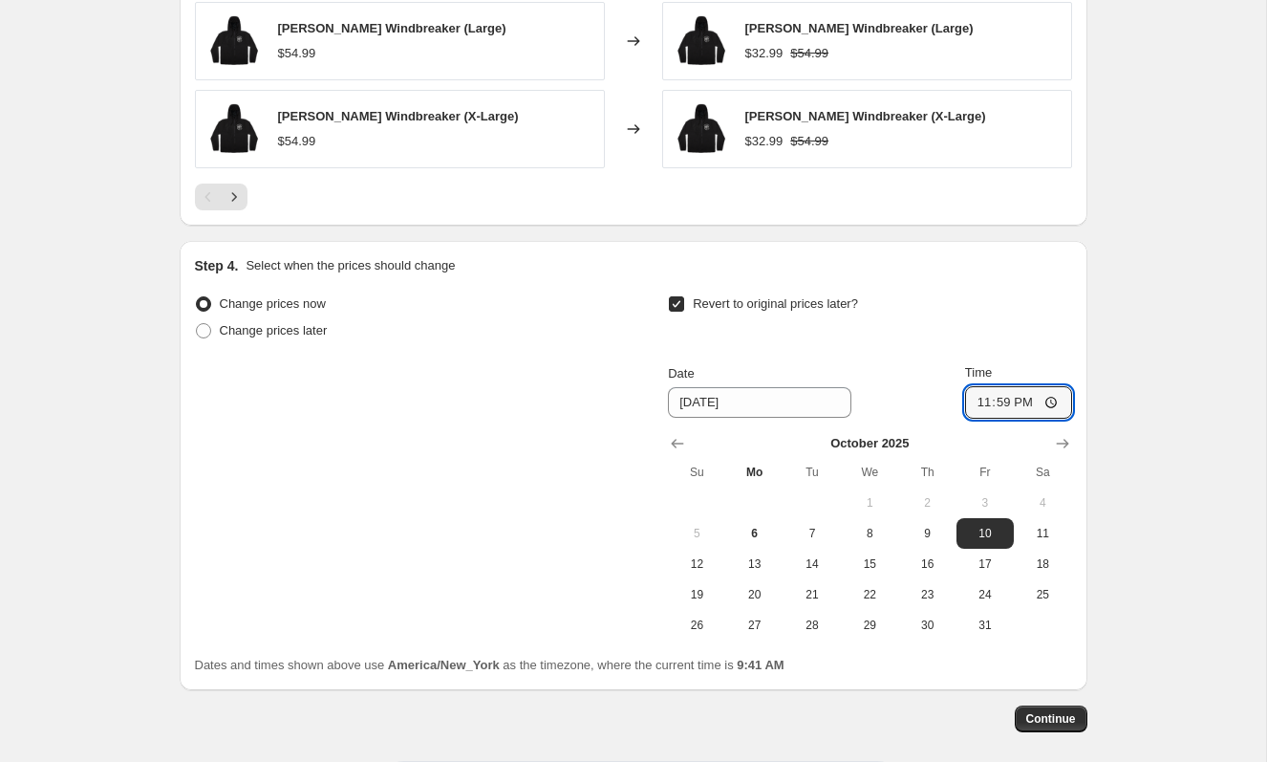
click at [1058, 714] on span "Continue" at bounding box center [1051, 718] width 50 height 15
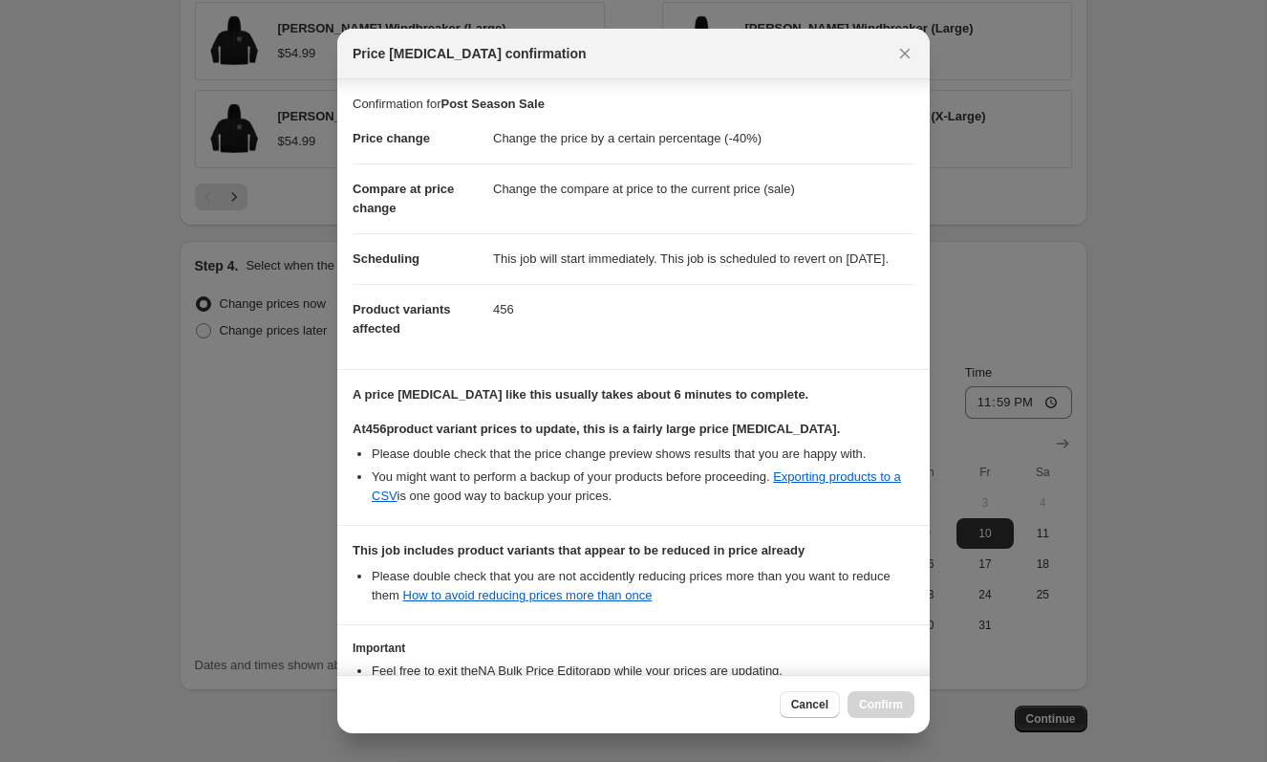
scroll to position [167, 0]
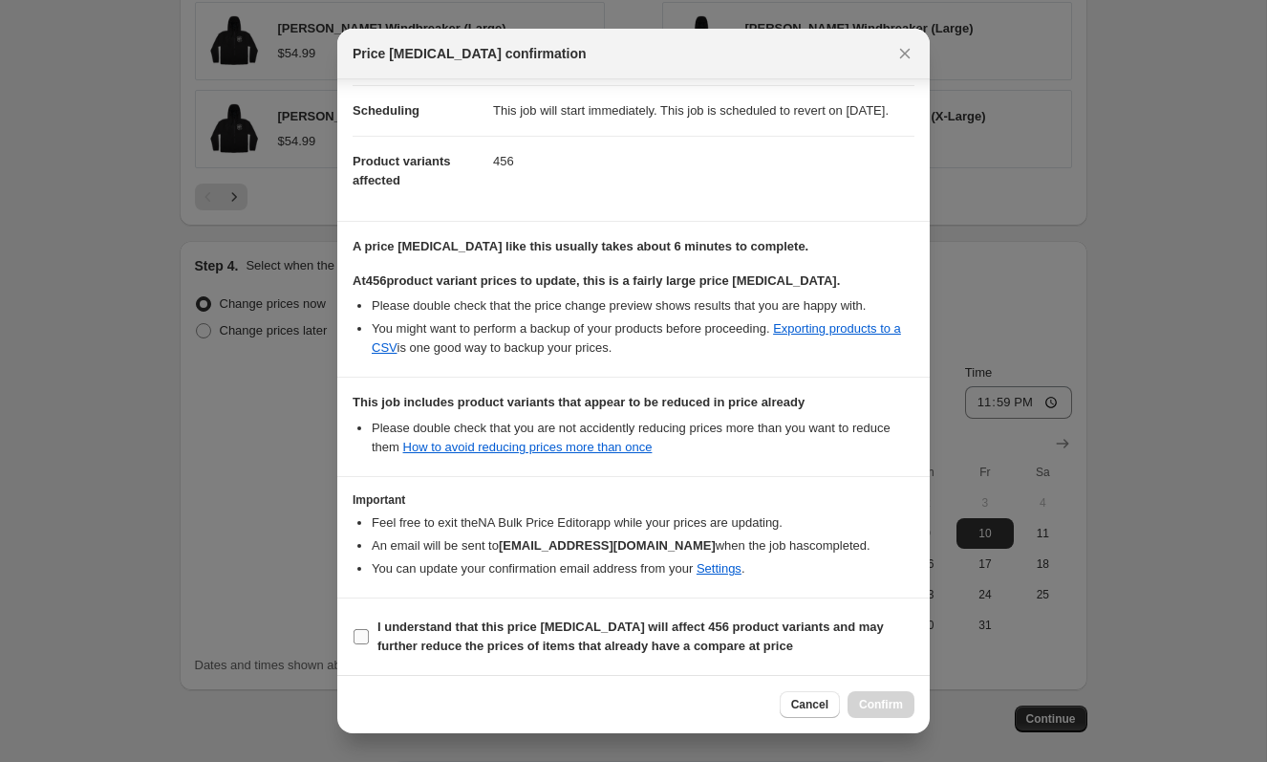
click at [697, 647] on b "I understand that this price [MEDICAL_DATA] will affect 456 product variants an…" at bounding box center [630, 635] width 506 height 33
click at [369, 644] on input "I understand that this price [MEDICAL_DATA] will affect 456 product variants an…" at bounding box center [361, 636] width 15 height 15
checkbox input "true"
click at [884, 696] on button "Confirm" at bounding box center [881, 704] width 67 height 27
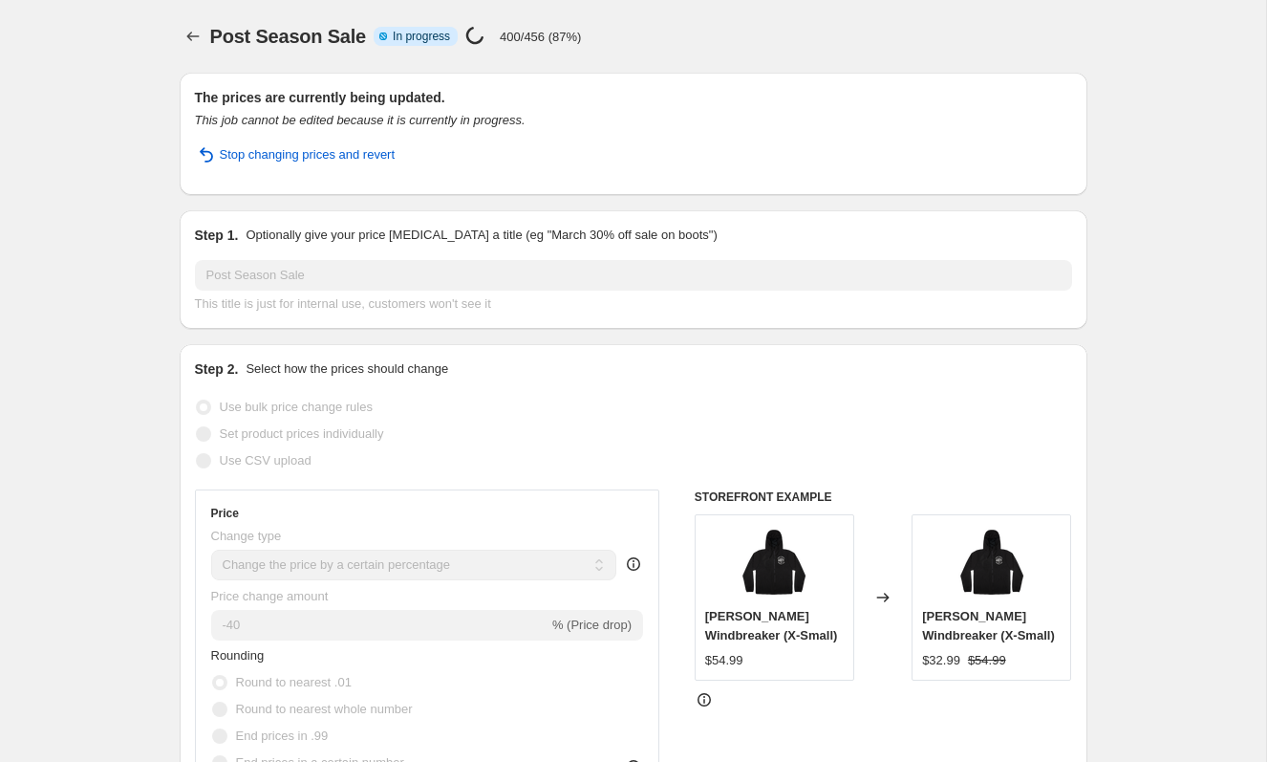
select select "percentage"
select select "collection"
